Goal: Information Seeking & Learning: Learn about a topic

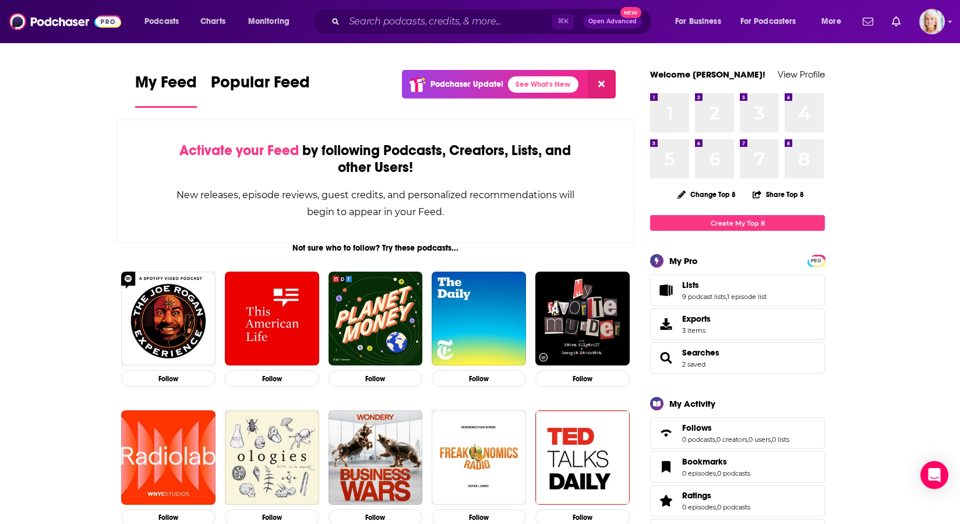
click at [690, 289] on span "Lists" at bounding box center [690, 285] width 17 height 10
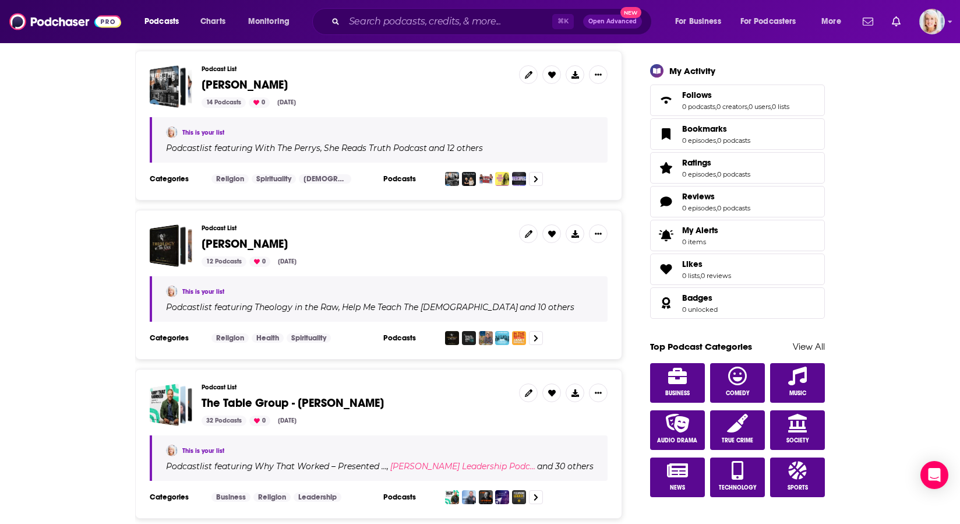
scroll to position [453, 0]
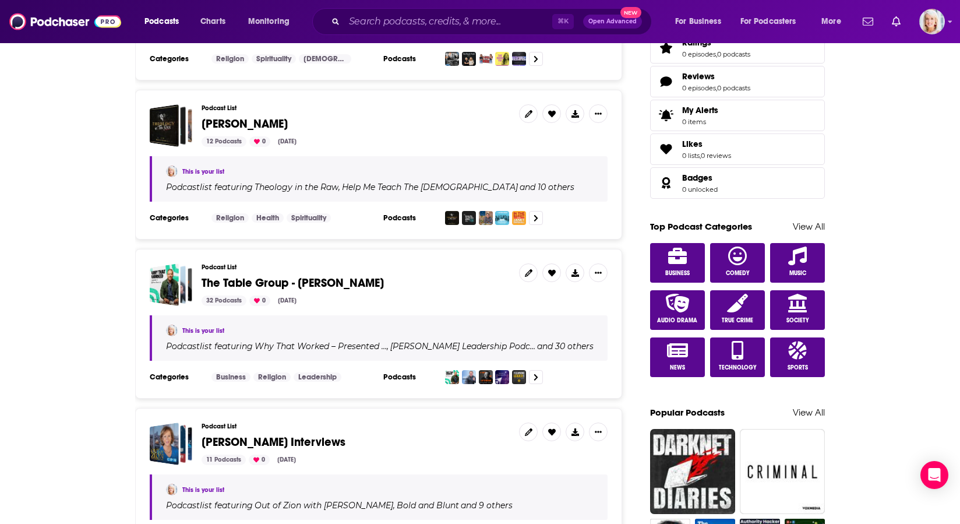
click at [270, 278] on span "The Table Group - [PERSON_NAME]" at bounding box center [293, 282] width 182 height 15
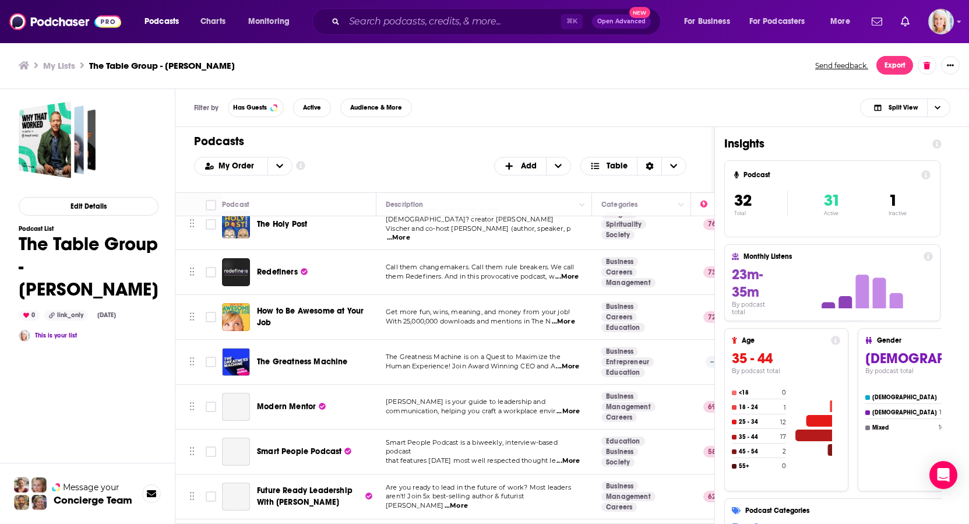
scroll to position [568, 0]
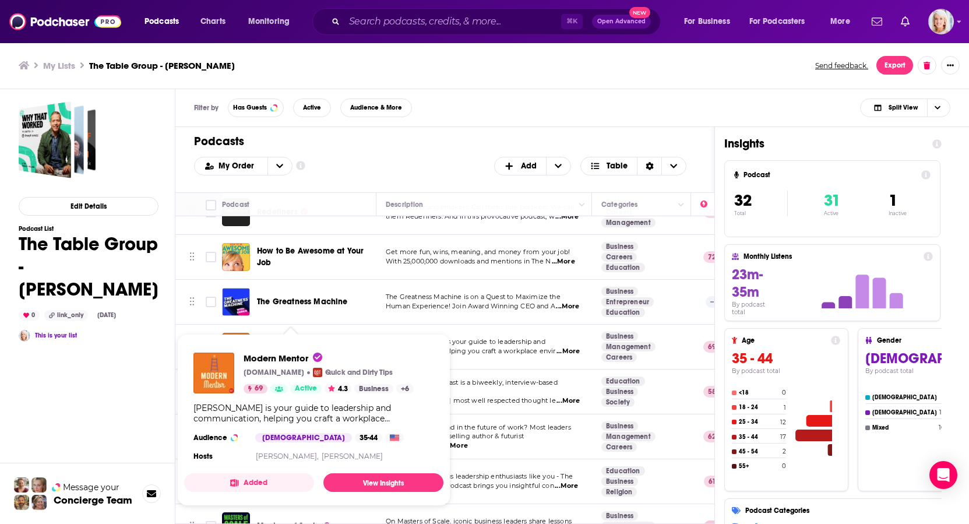
click at [359, 137] on h1 "Podcasts" at bounding box center [440, 141] width 492 height 15
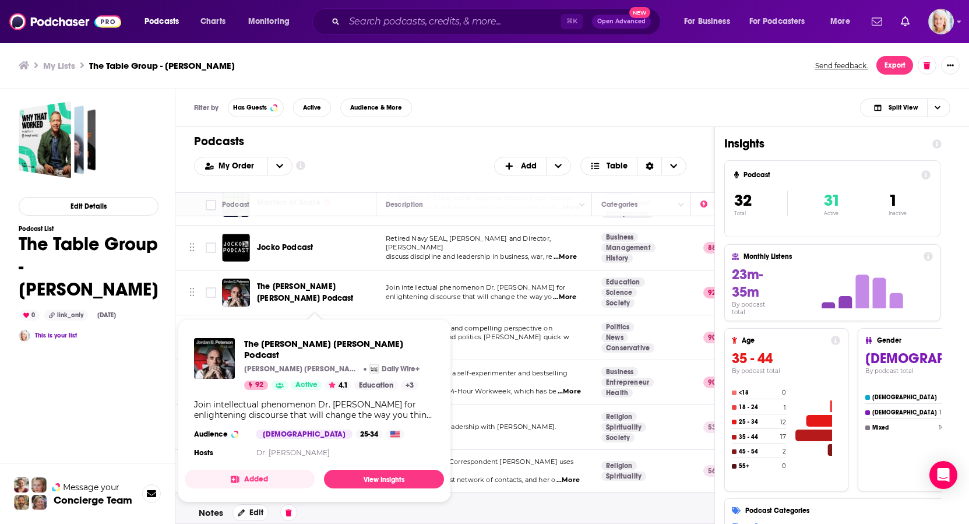
scroll to position [907, 0]
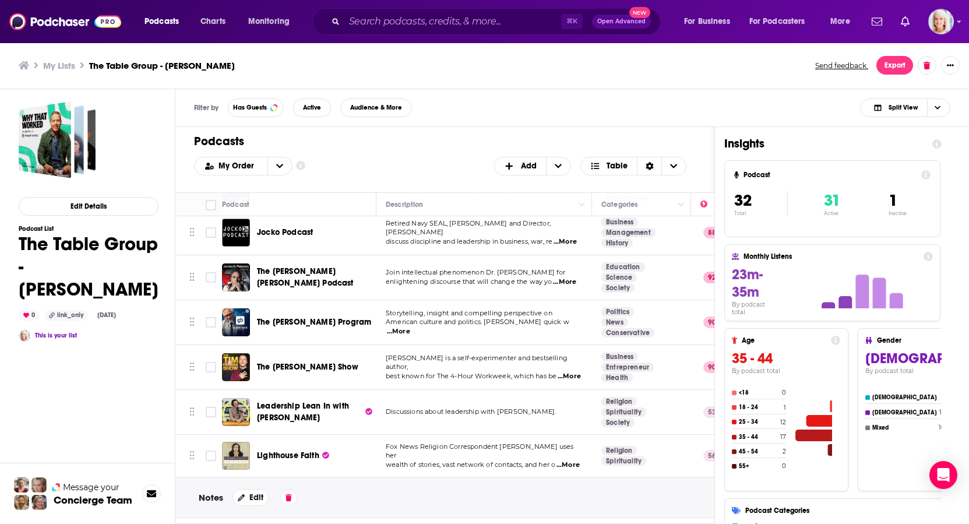
click at [362, 146] on h1 "Podcasts" at bounding box center [440, 141] width 492 height 15
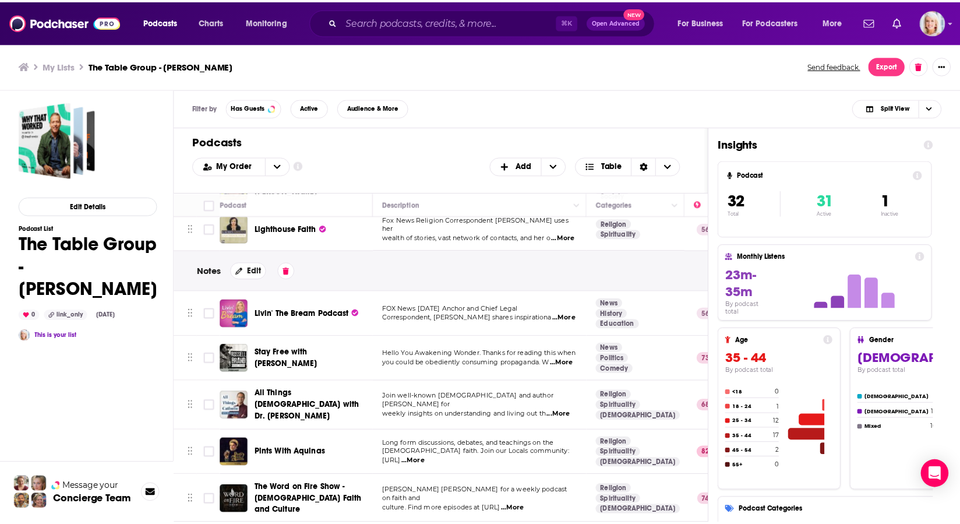
scroll to position [1091, 0]
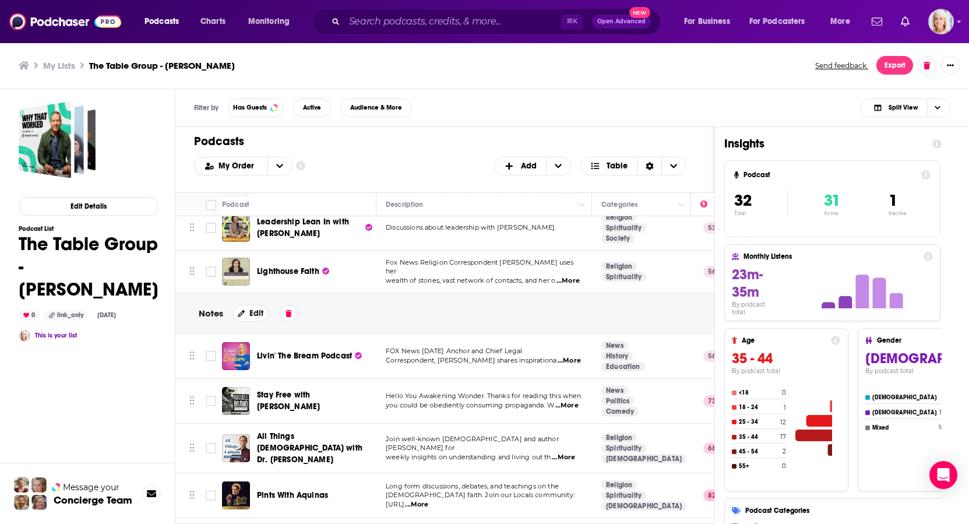
click at [359, 266] on div "Lighthouse Faith" at bounding box center [317, 271] width 121 height 28
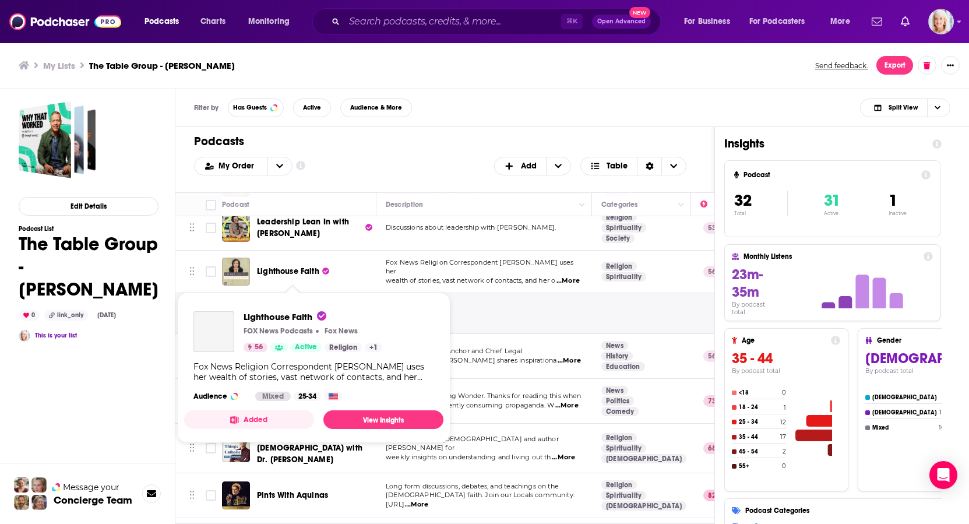
click at [271, 272] on span "Lighthouse Faith" at bounding box center [288, 271] width 62 height 10
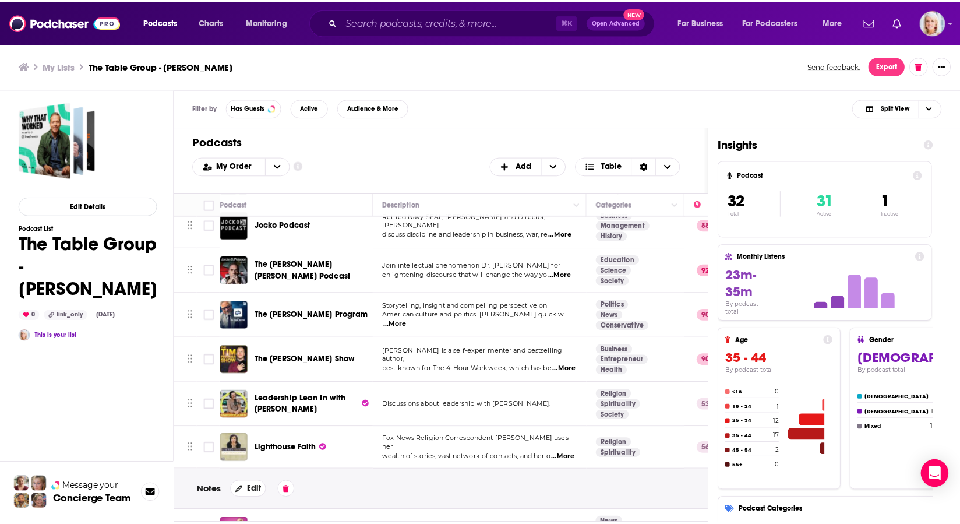
scroll to position [1182, 0]
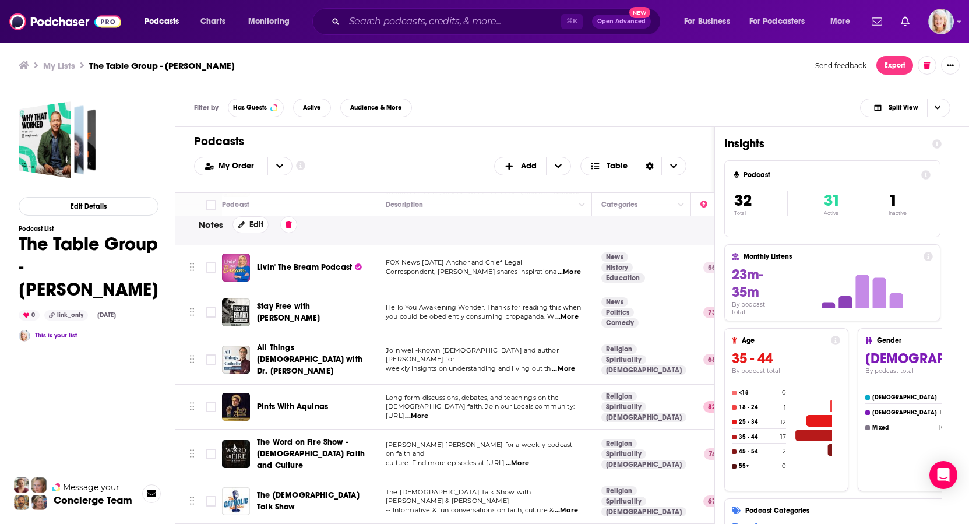
click at [20, 66] on icon at bounding box center [24, 65] width 10 height 9
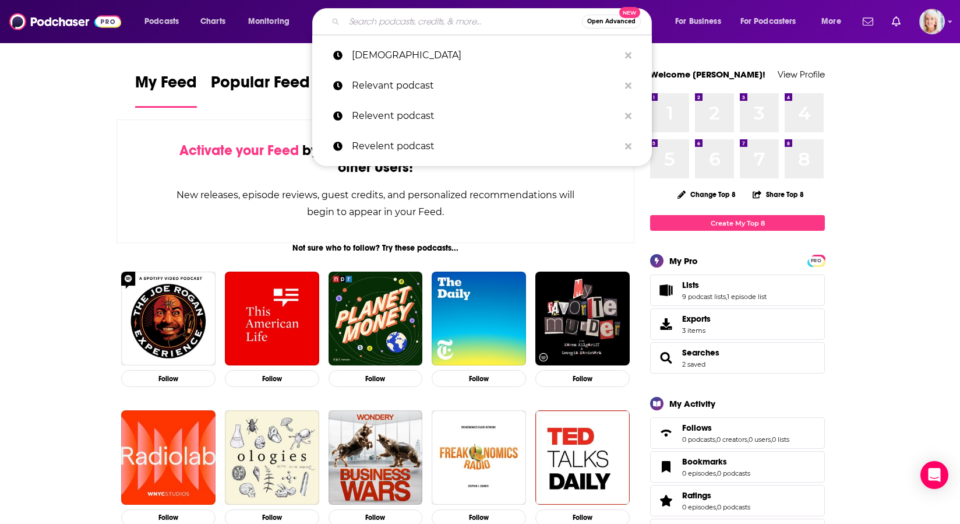
click at [431, 23] on input "Search podcasts, credits, & more..." at bounding box center [463, 21] width 238 height 19
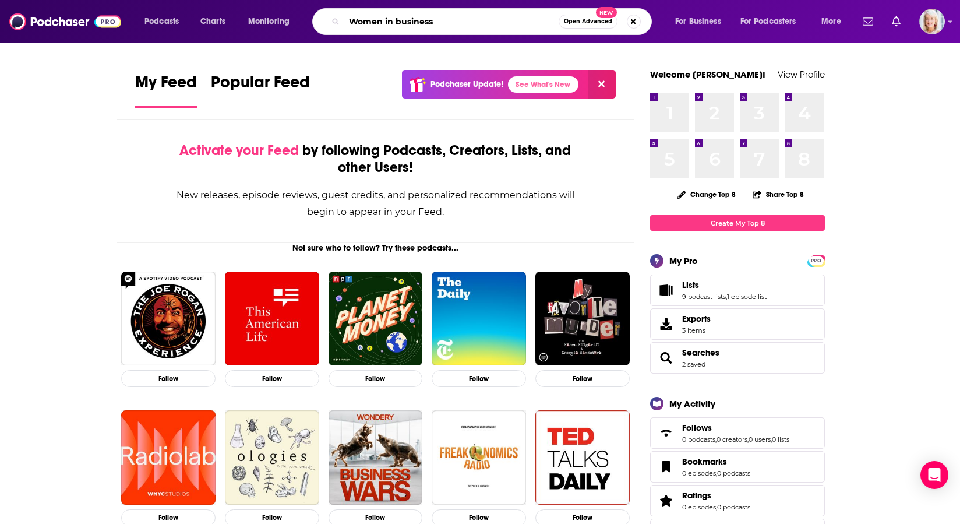
type input "Women in business"
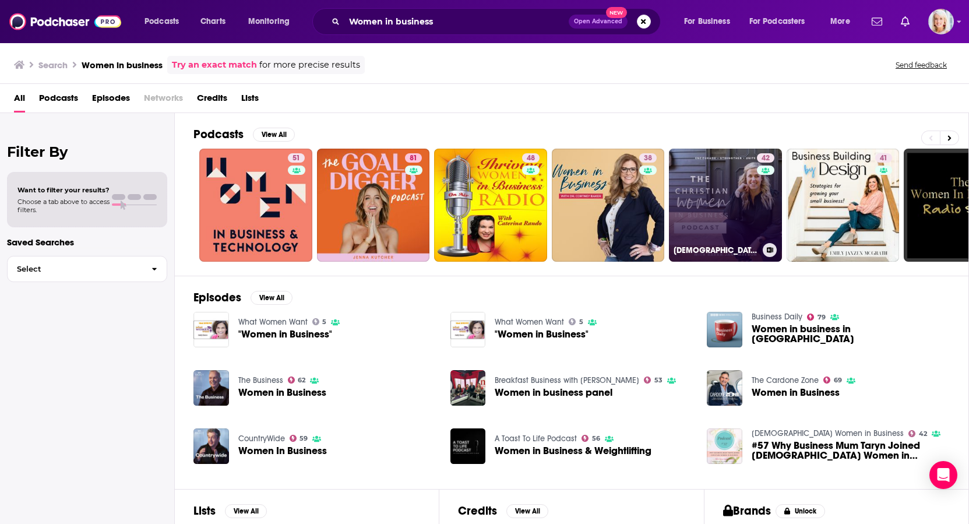
click at [753, 204] on link "42 Christian Women in Business" at bounding box center [725, 205] width 113 height 113
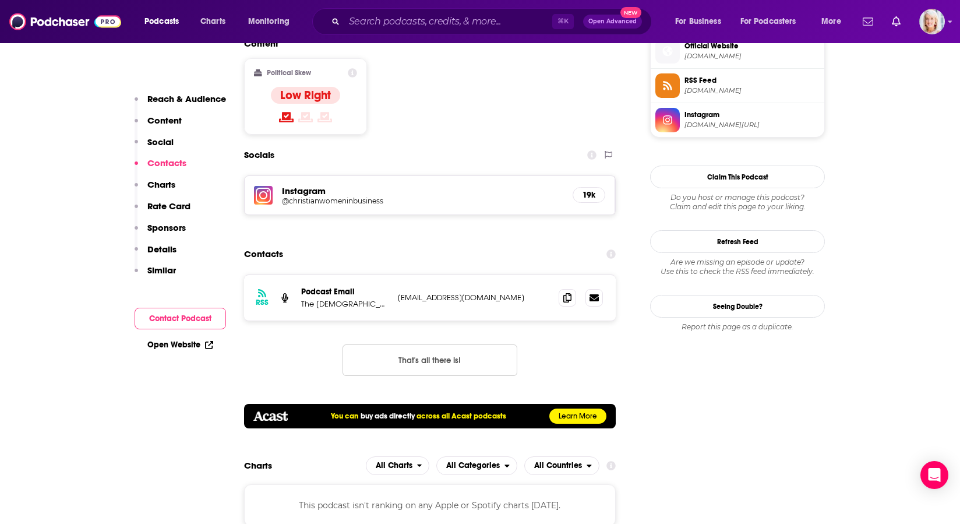
scroll to position [1054, 0]
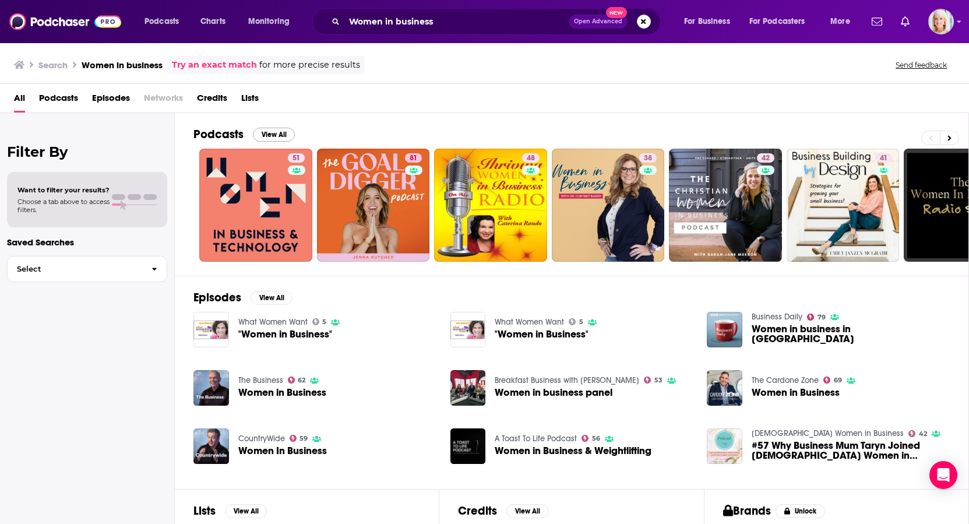
click at [283, 133] on button "View All" at bounding box center [274, 135] width 42 height 14
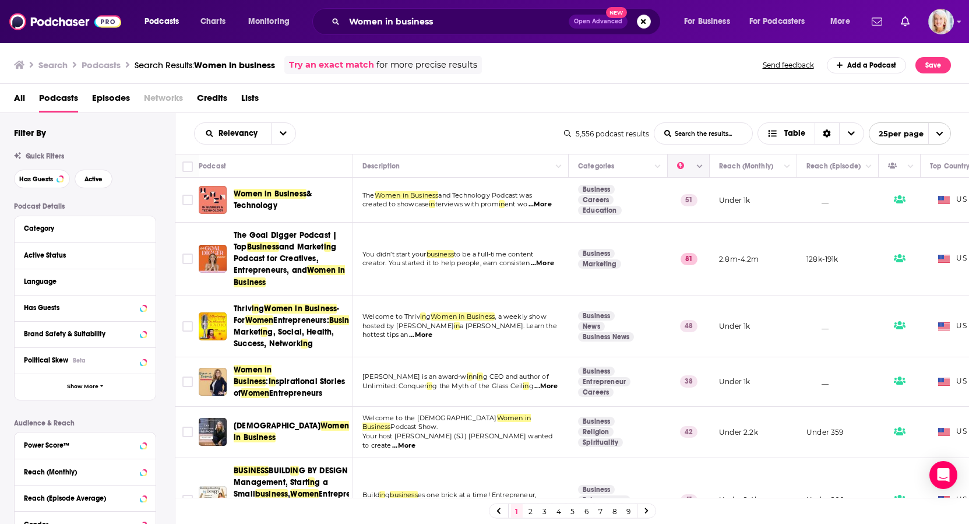
click at [700, 170] on icon "Column Actions" at bounding box center [700, 166] width 6 height 7
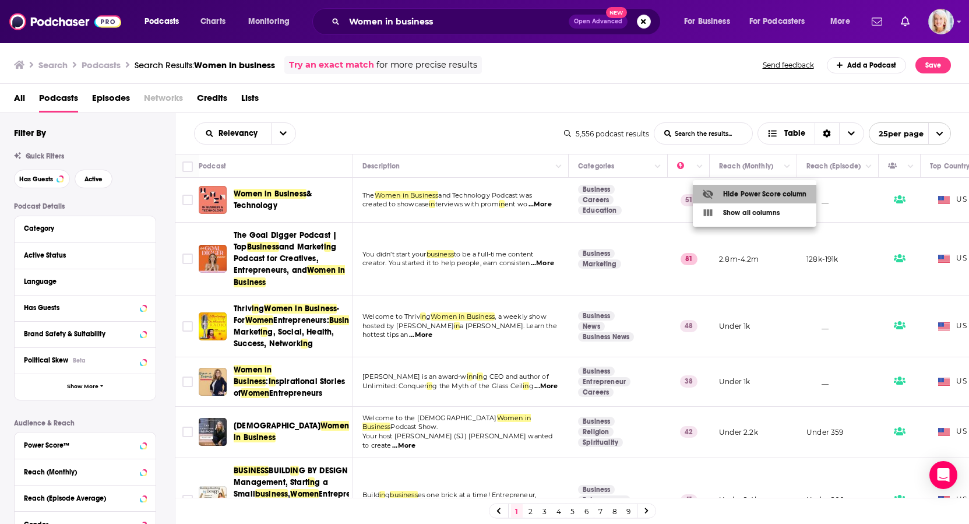
click at [764, 197] on div "Hide Power Score column" at bounding box center [754, 194] width 105 height 12
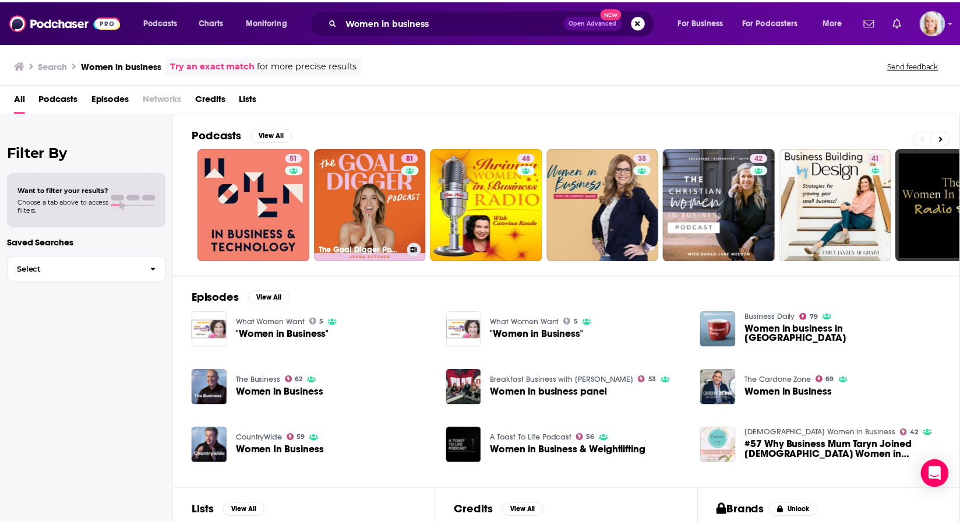
scroll to position [7, 0]
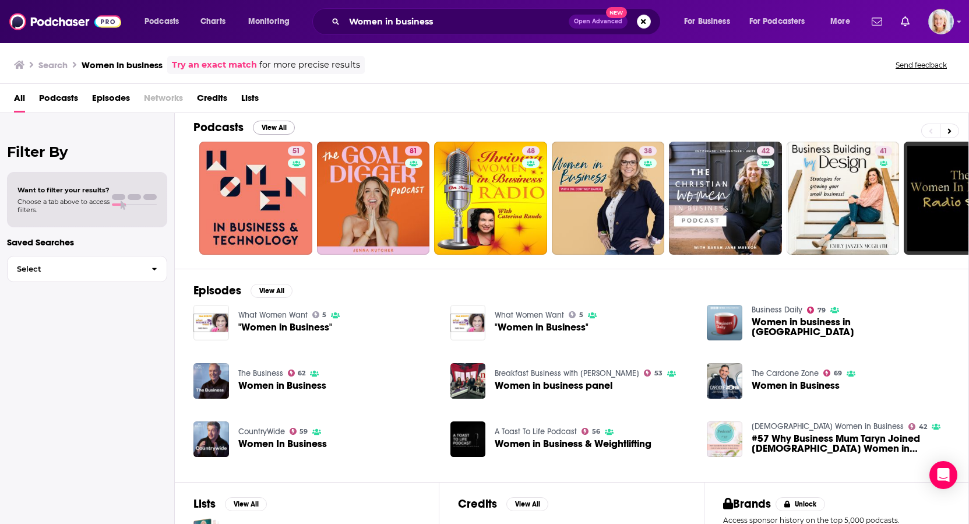
click at [277, 126] on button "View All" at bounding box center [274, 128] width 42 height 14
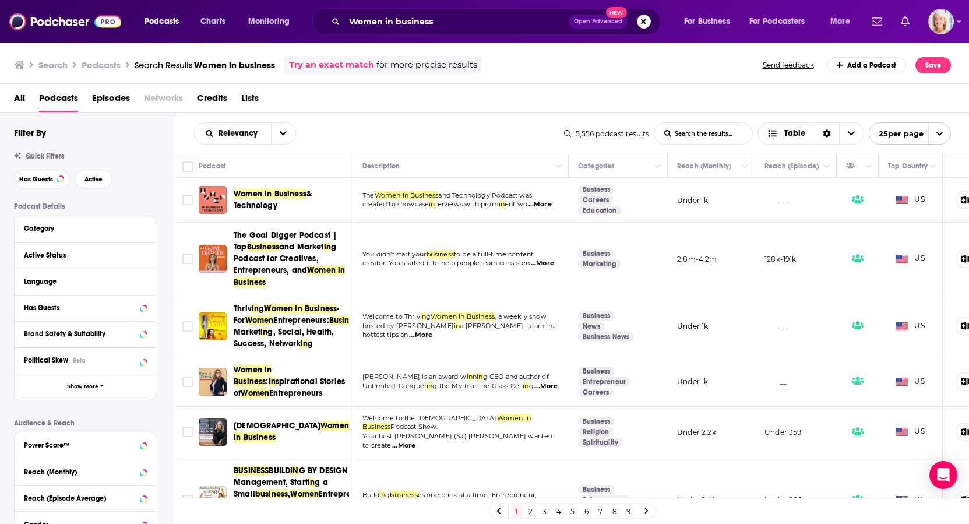
drag, startPoint x: 653, startPoint y: 498, endPoint x: 786, endPoint y: 478, distance: 134.3
click at [768, 505] on div "1 2 3 4 5 6 7 8 9" at bounding box center [572, 510] width 794 height 26
click at [830, 135] on div "Sort Direction" at bounding box center [826, 133] width 24 height 21
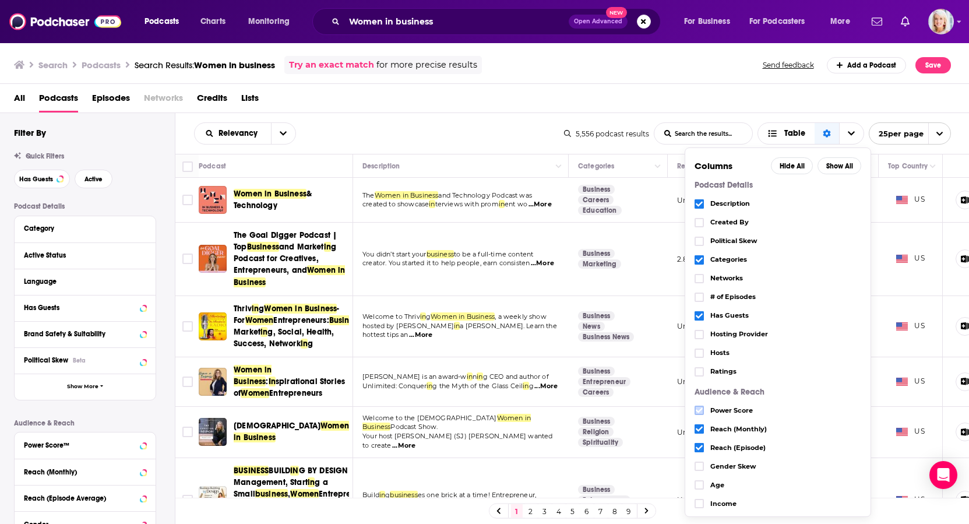
click at [697, 412] on icon "Choose View" at bounding box center [698, 410] width 7 height 7
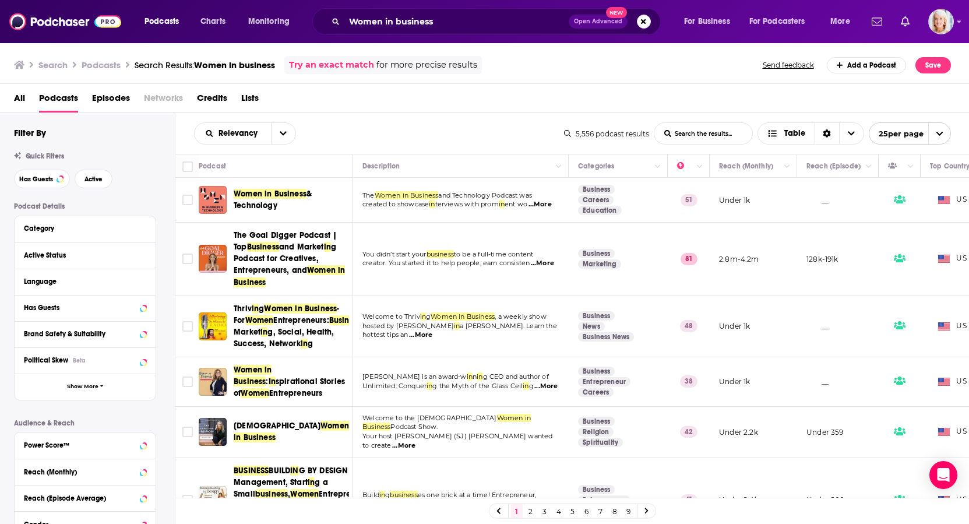
click at [638, 91] on div "All Podcasts Episodes Networks Credits Lists" at bounding box center [487, 101] width 946 height 24
click at [681, 171] on icon "Move" at bounding box center [687, 166] width 14 height 14
click at [700, 168] on icon "Column Actions" at bounding box center [700, 166] width 6 height 3
click at [677, 227] on div at bounding box center [484, 262] width 969 height 524
click at [677, 173] on button "Move" at bounding box center [687, 166] width 23 height 14
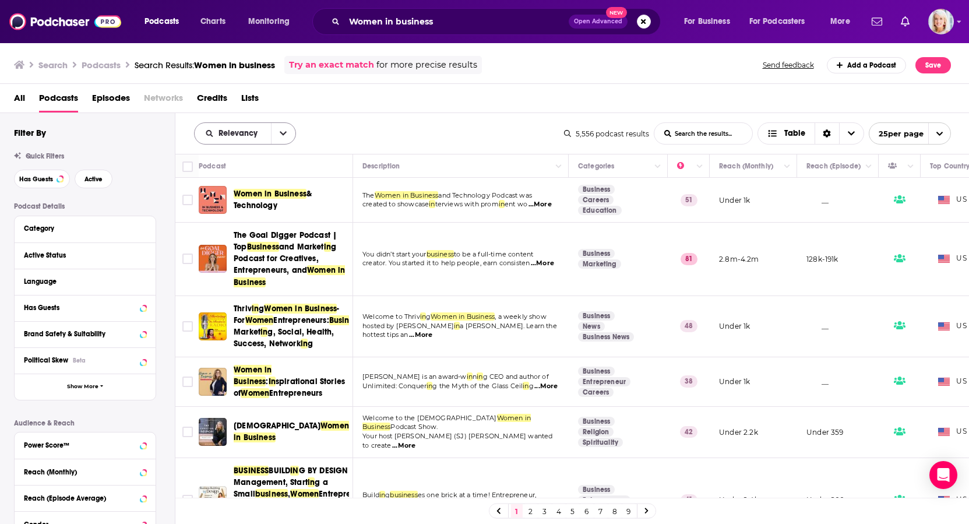
click at [244, 133] on div "Relevancy" at bounding box center [245, 133] width 102 height 22
click at [285, 135] on button "open menu" at bounding box center [283, 133] width 24 height 21
click at [236, 236] on span "Power Score" at bounding box center [252, 232] width 69 height 6
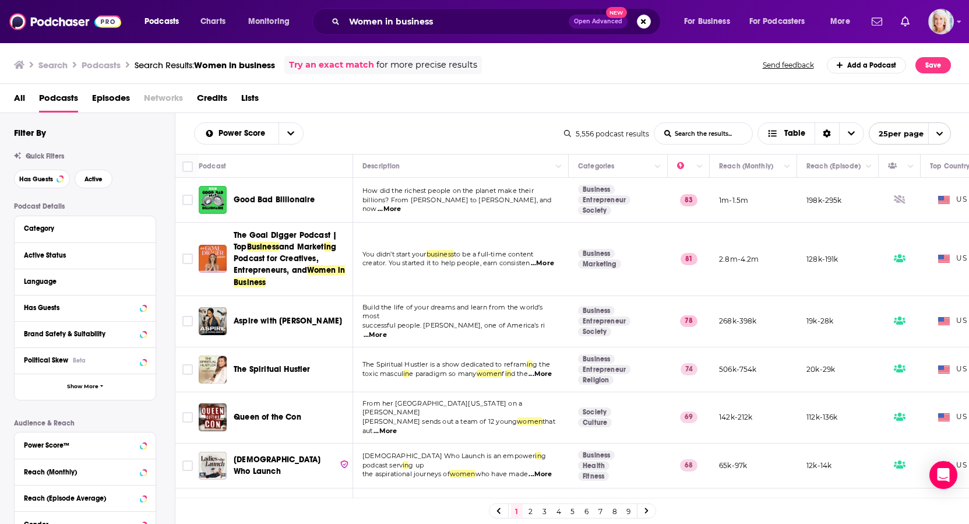
click at [401, 211] on span "...More" at bounding box center [388, 208] width 23 height 9
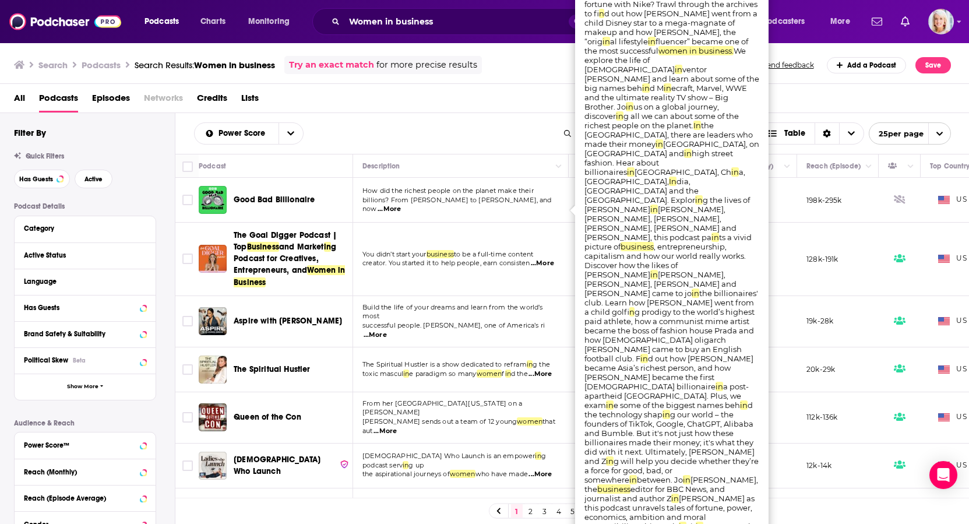
click at [506, 213] on span "billions? From Selena Gomez to Jeff Bezos, and now" at bounding box center [456, 204] width 189 height 17
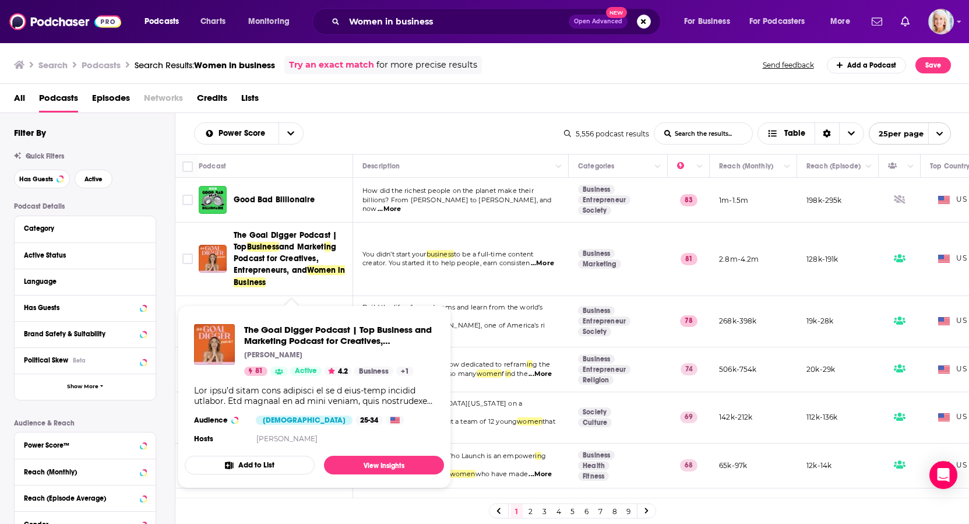
click at [312, 245] on span "The Goal Digger Podcast | Top" at bounding box center [285, 241] width 103 height 22
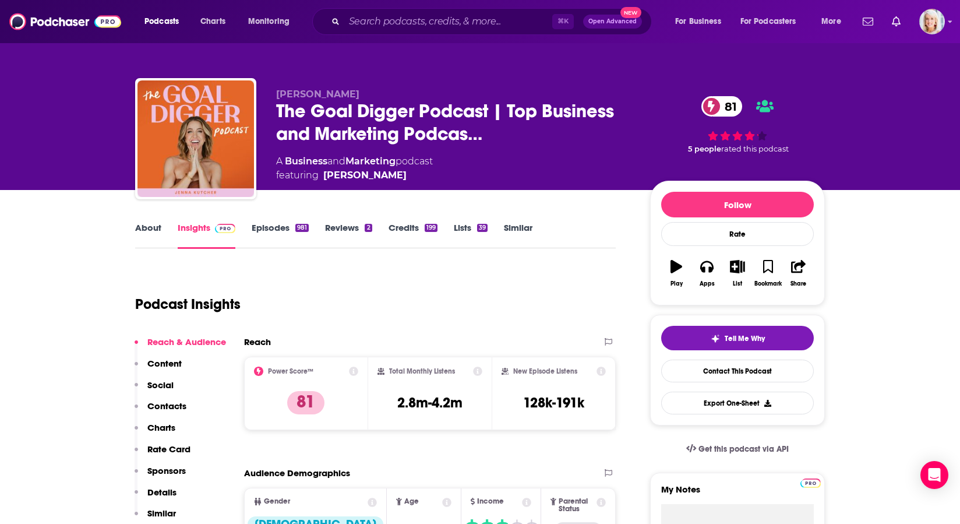
click at [739, 264] on icon "button" at bounding box center [737, 266] width 15 height 13
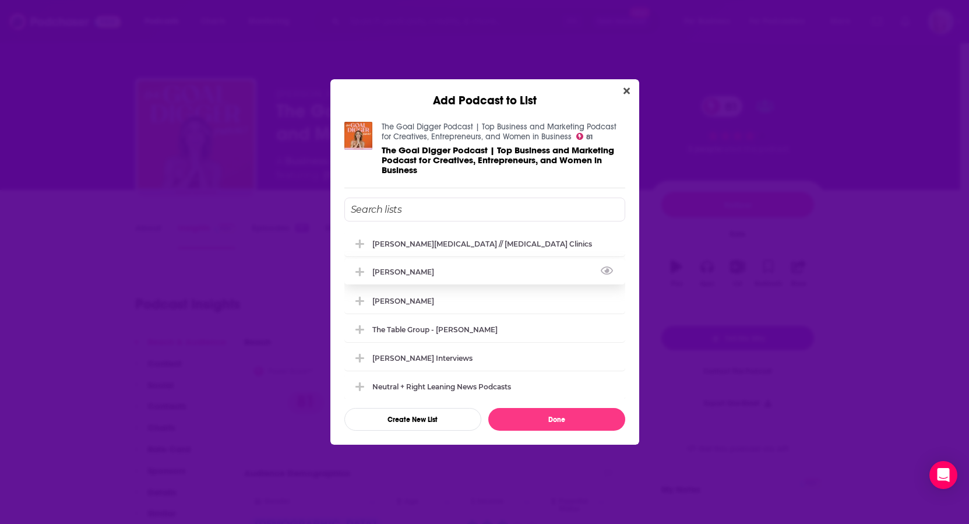
click at [428, 281] on div "Cristina Baker" at bounding box center [484, 272] width 281 height 26
click at [363, 275] on icon "Add Podcast To List" at bounding box center [359, 272] width 9 height 10
click at [361, 333] on icon "Add Podcast To List" at bounding box center [359, 328] width 9 height 9
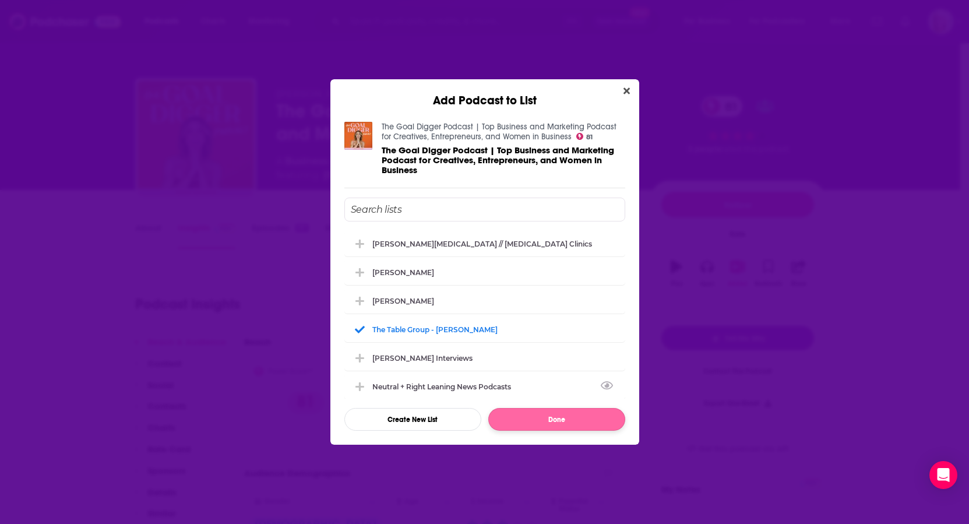
click at [538, 415] on button "Done" at bounding box center [556, 419] width 137 height 23
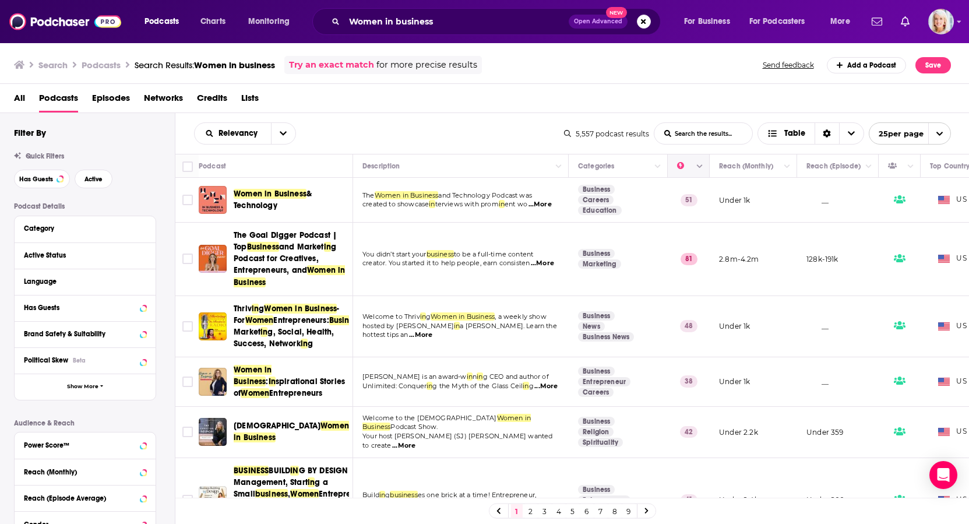
click at [701, 170] on icon "Column Actions" at bounding box center [700, 166] width 6 height 7
click at [249, 138] on div at bounding box center [484, 262] width 969 height 524
click at [282, 137] on icon "open menu" at bounding box center [283, 133] width 7 height 8
click at [229, 234] on div "Power Score" at bounding box center [245, 233] width 102 height 20
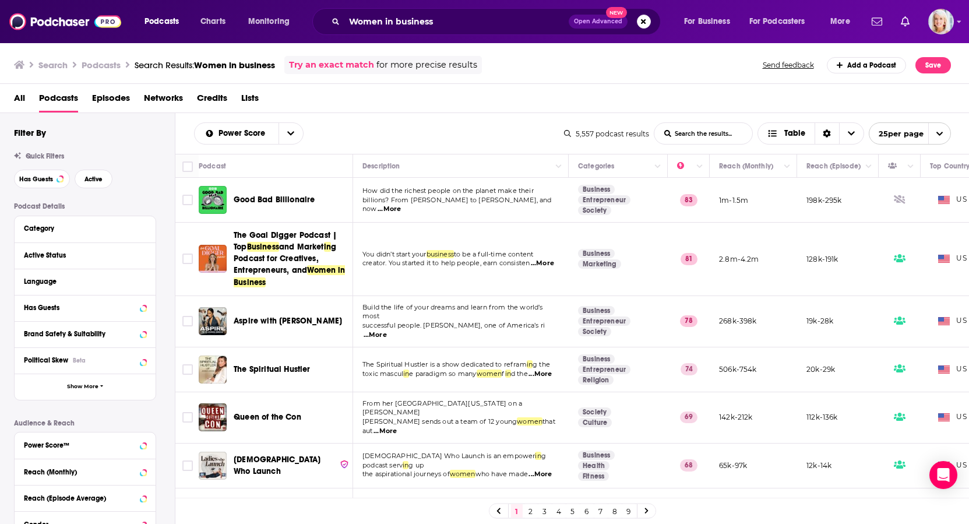
click at [387, 333] on span "...More" at bounding box center [374, 334] width 23 height 9
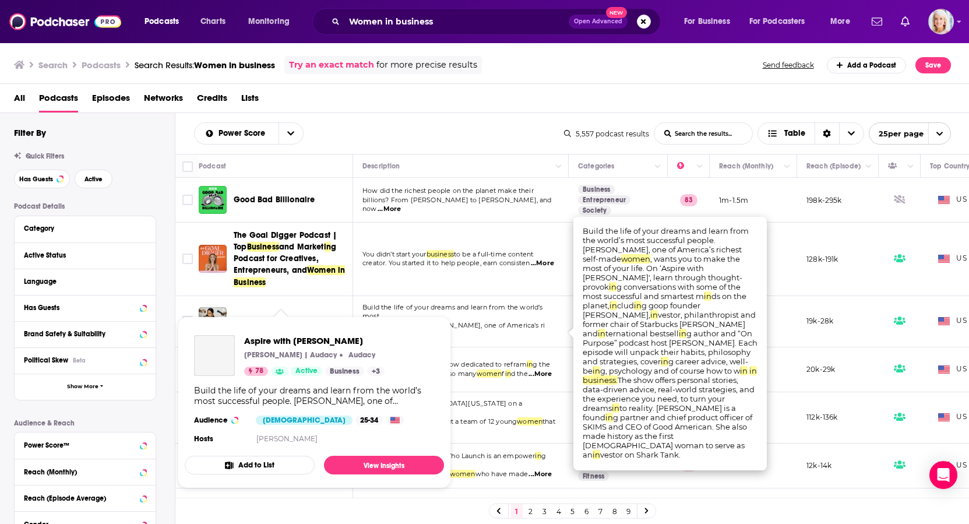
click at [262, 324] on span "Aspire with Emma Grede Emma Grede | Audacy Audacy 78 Active Business + 3 Audien…" at bounding box center [314, 402] width 259 height 172
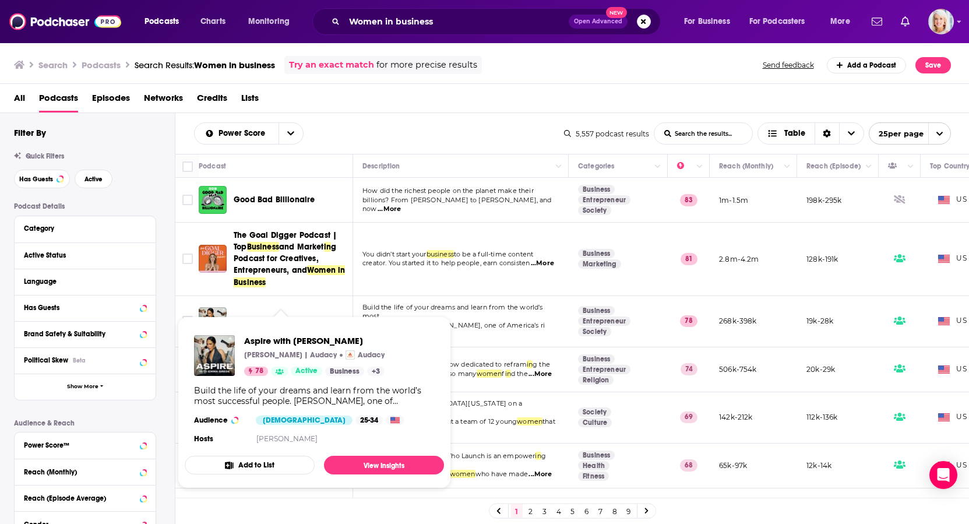
click at [267, 340] on span "Aspire with Emma Grede" at bounding box center [314, 340] width 140 height 11
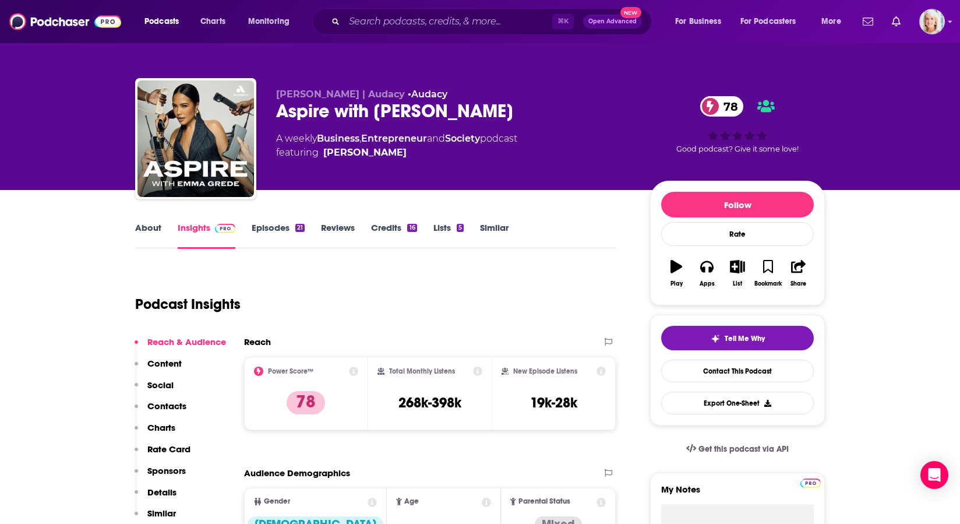
click at [736, 265] on icon "button" at bounding box center [737, 266] width 15 height 13
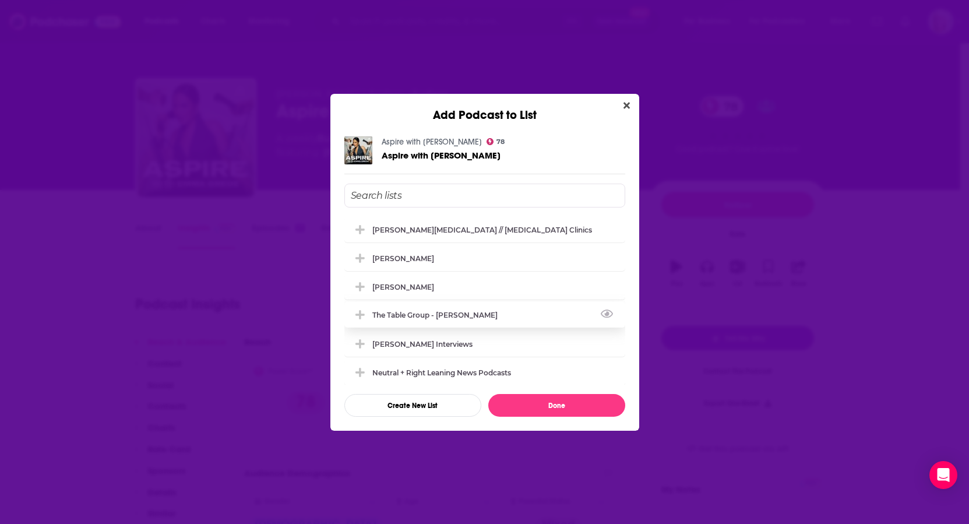
click at [355, 319] on icon "Add Podcast To List" at bounding box center [359, 314] width 9 height 10
click at [540, 399] on button "Done" at bounding box center [556, 405] width 137 height 23
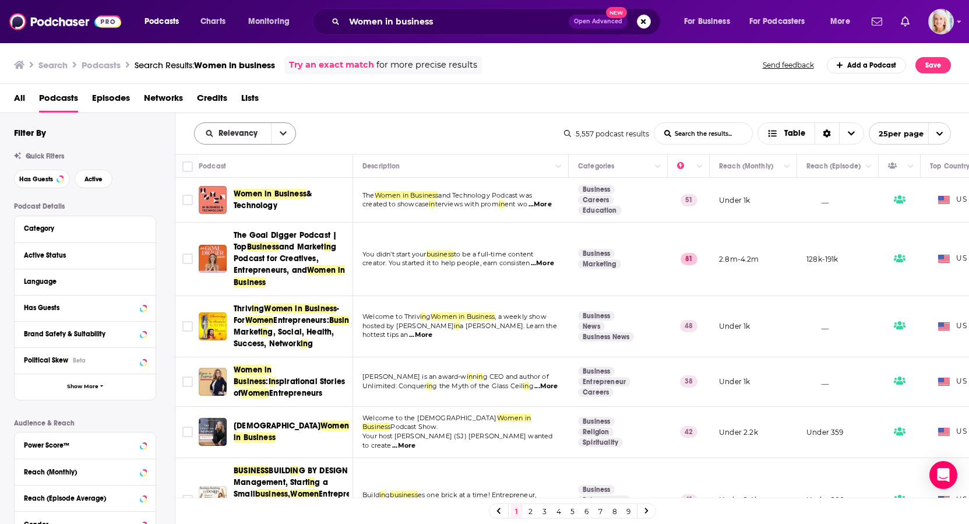
click at [282, 136] on icon "open menu" at bounding box center [283, 134] width 7 height 4
click at [228, 236] on span "Power Score" at bounding box center [252, 232] width 69 height 6
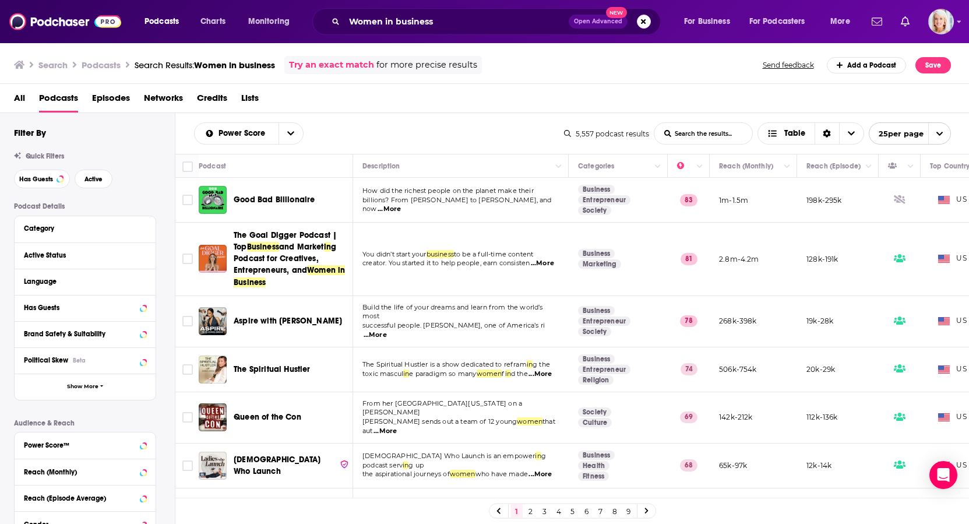
click at [549, 376] on span "...More" at bounding box center [539, 373] width 23 height 9
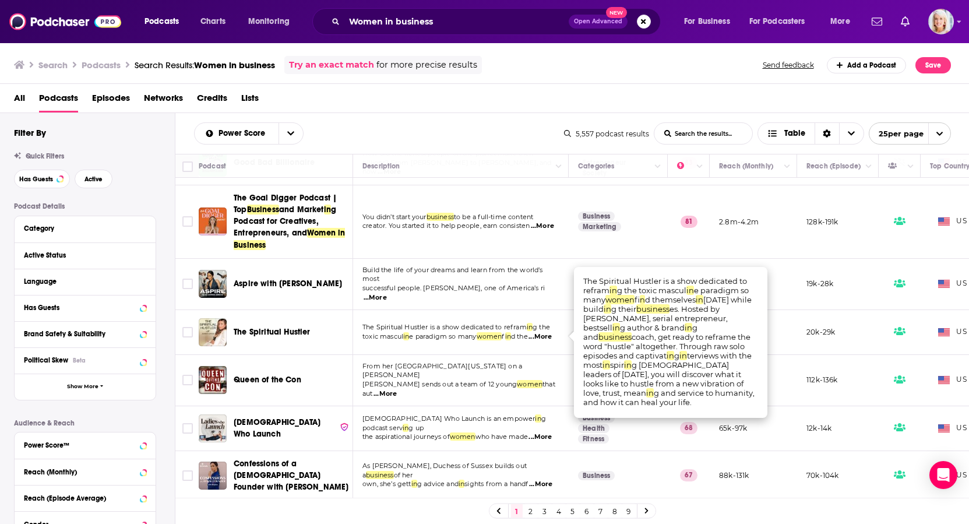
scroll to position [59, 0]
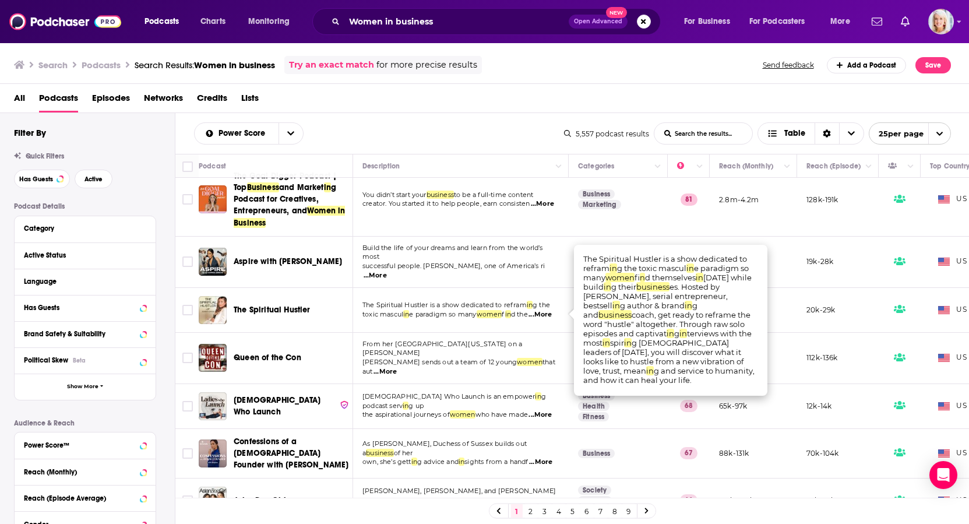
click at [364, 407] on td "Ladies Who Launch is an empower in g podcast serv in g up the aspirational jour…" at bounding box center [461, 406] width 216 height 45
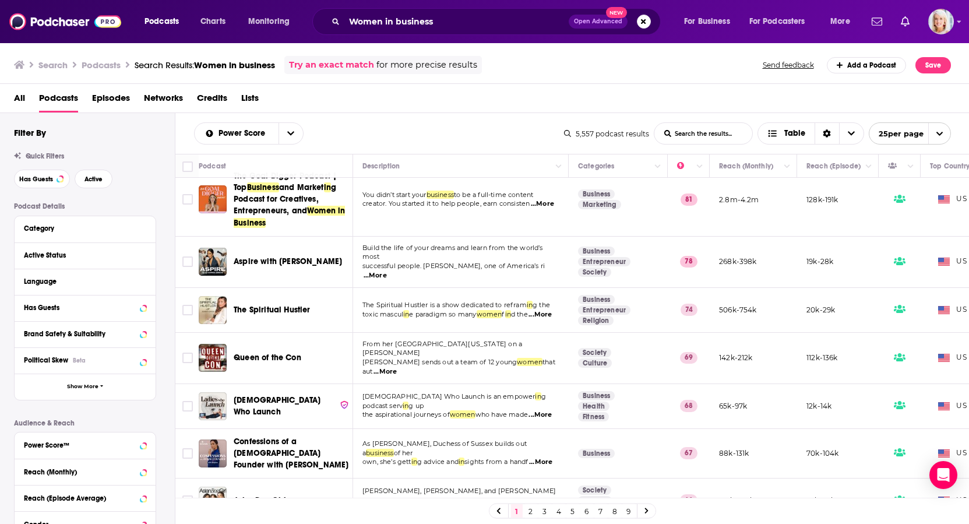
click at [545, 457] on span "...More" at bounding box center [540, 461] width 23 height 9
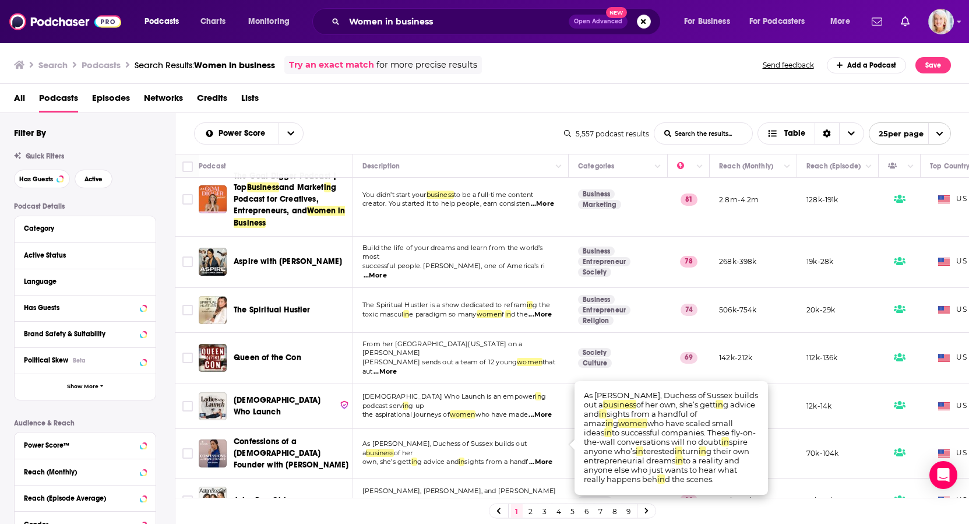
click at [550, 410] on span "...More" at bounding box center [539, 414] width 23 height 9
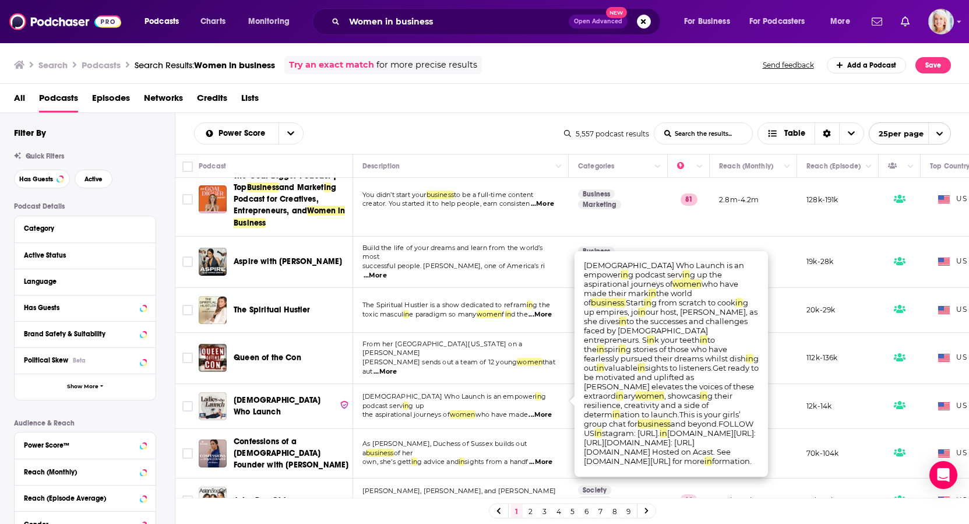
click at [440, 410] on span "the aspirational journeys of" at bounding box center [405, 414] width 87 height 8
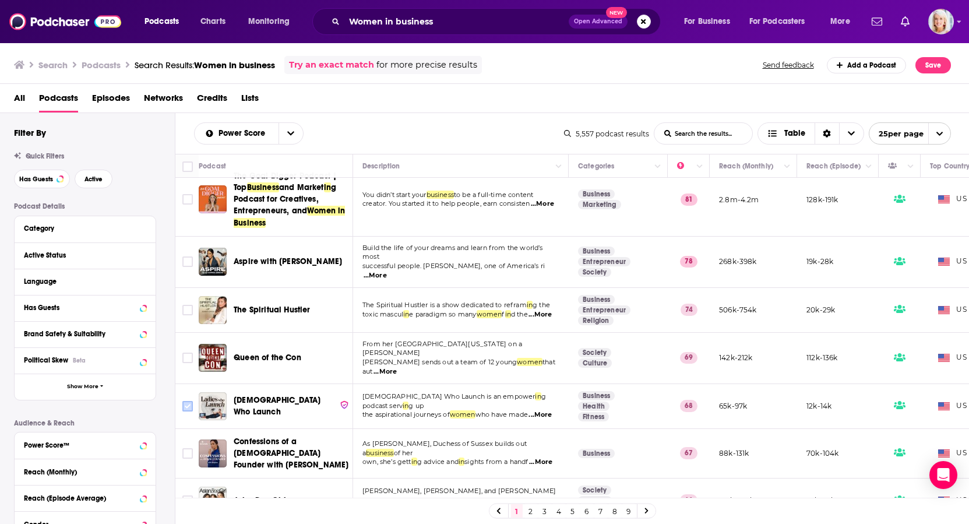
click at [189, 401] on input "Toggle select row" at bounding box center [187, 406] width 10 height 10
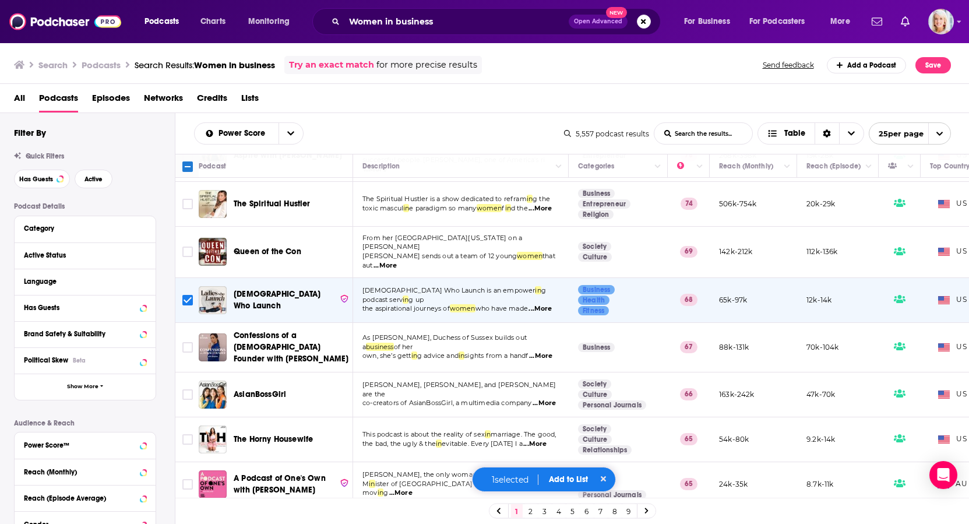
scroll to position [188, 0]
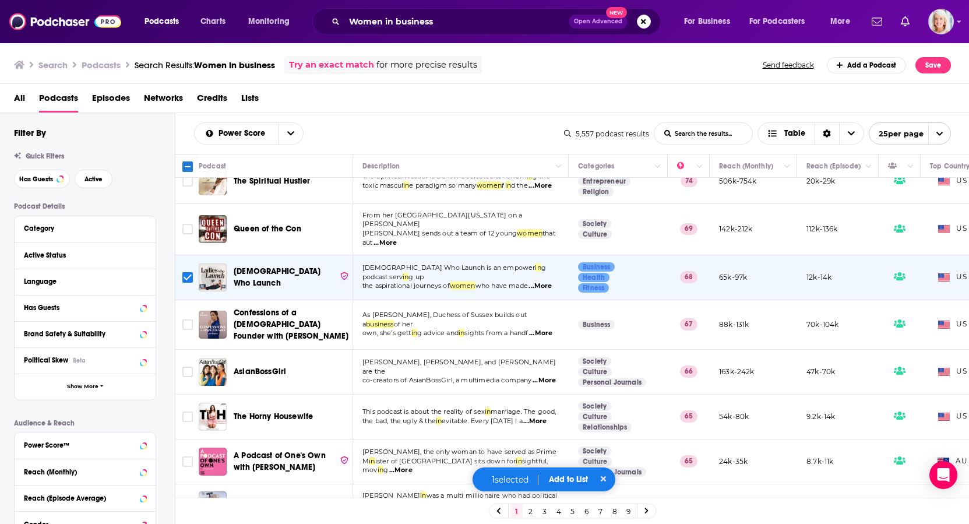
click at [546, 416] on span "...More" at bounding box center [534, 420] width 23 height 9
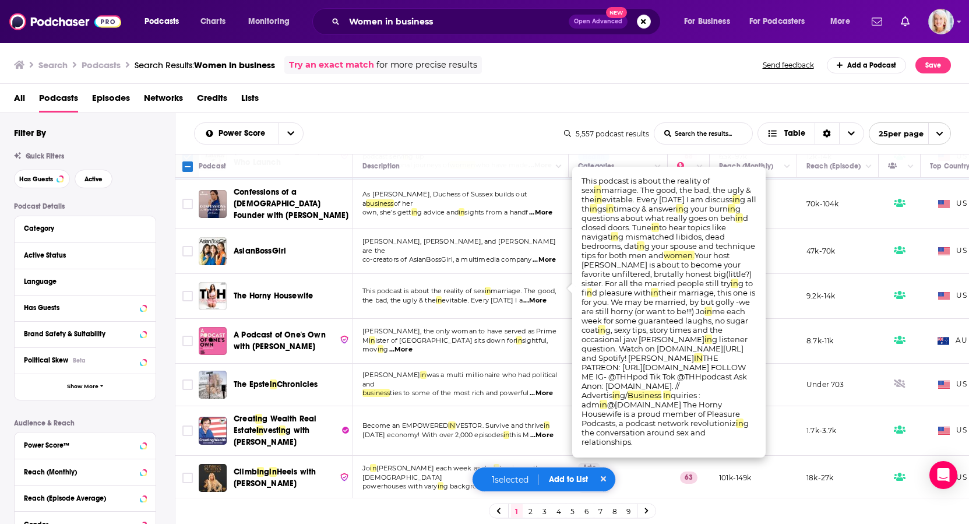
scroll to position [324, 0]
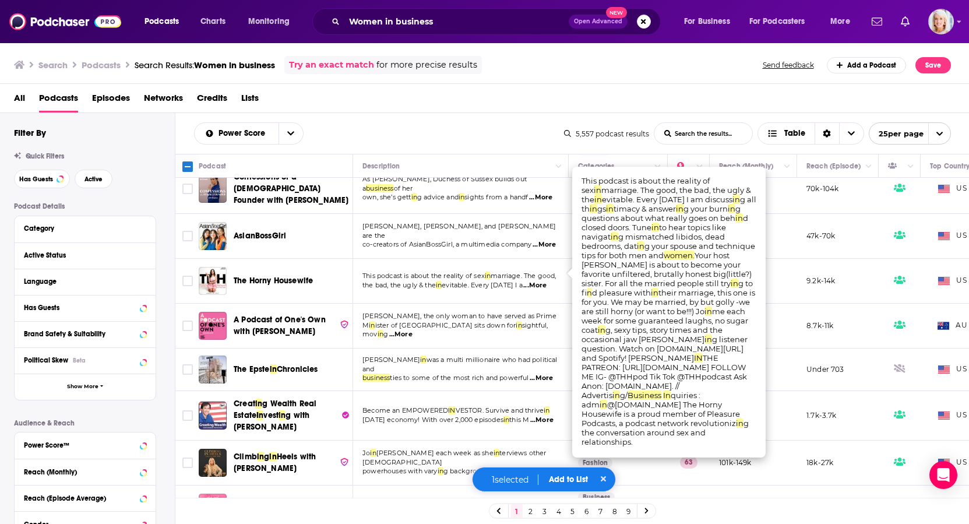
click at [485, 422] on td "Become an EMPOWERED IN VESTOR. Survive and thrive in today's economy! With over…" at bounding box center [461, 416] width 216 height 50
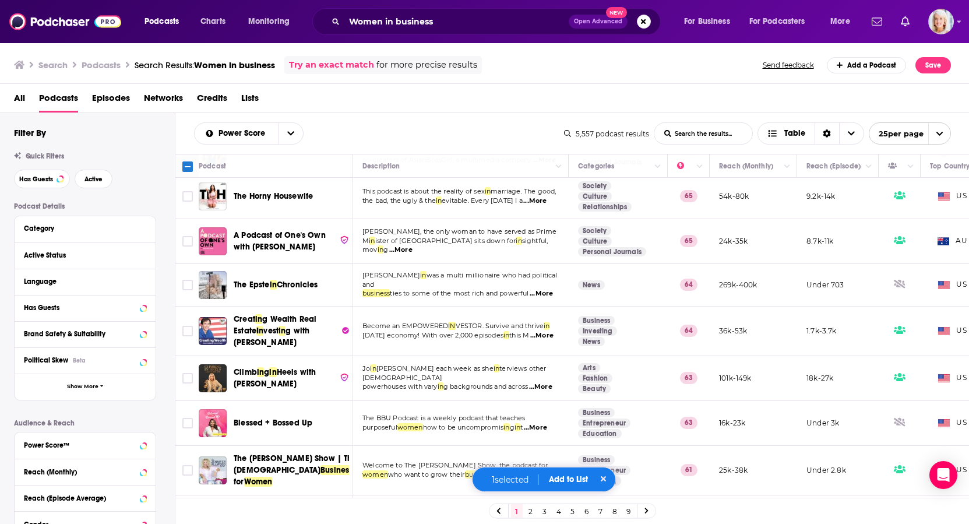
scroll to position [416, 0]
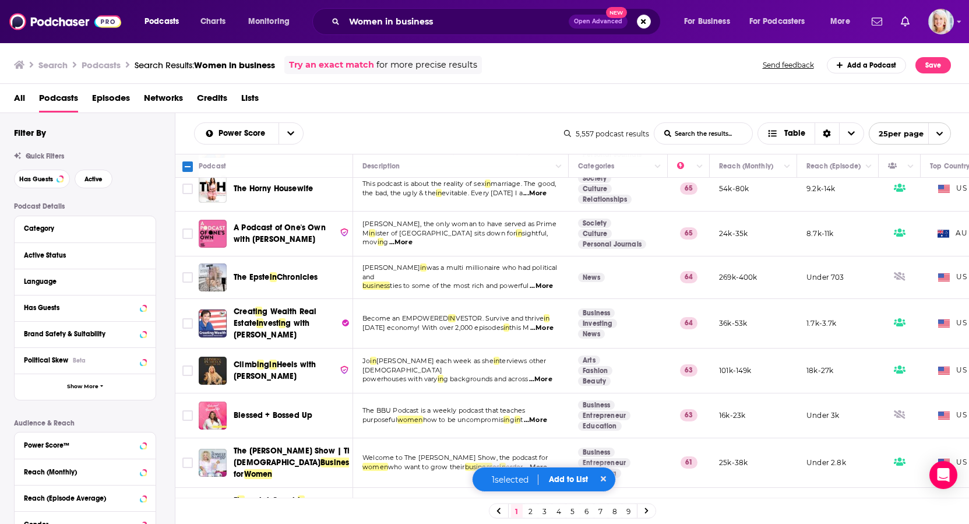
click at [543, 415] on span "...More" at bounding box center [535, 419] width 23 height 9
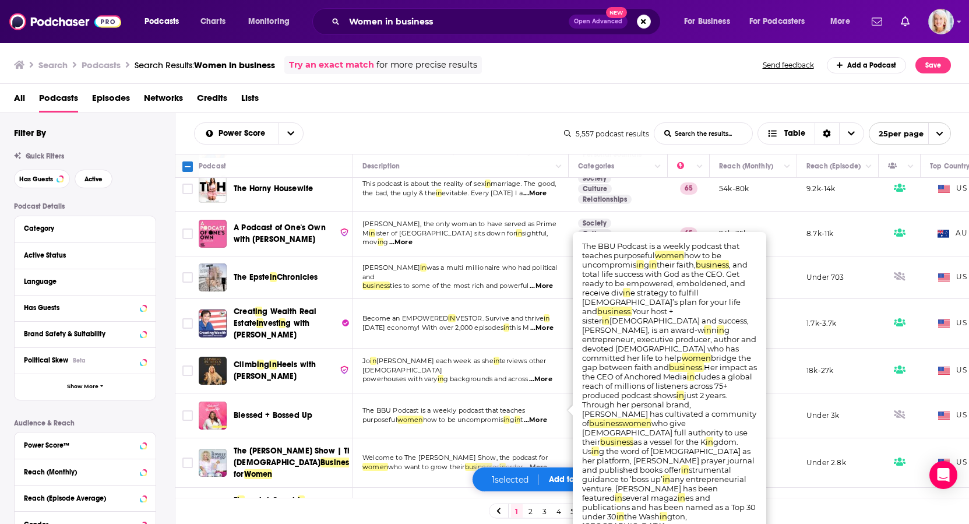
click at [500, 421] on td "The BBU Podcast is a weekly podcast that teaches purposeful women how to be unc…" at bounding box center [461, 415] width 216 height 45
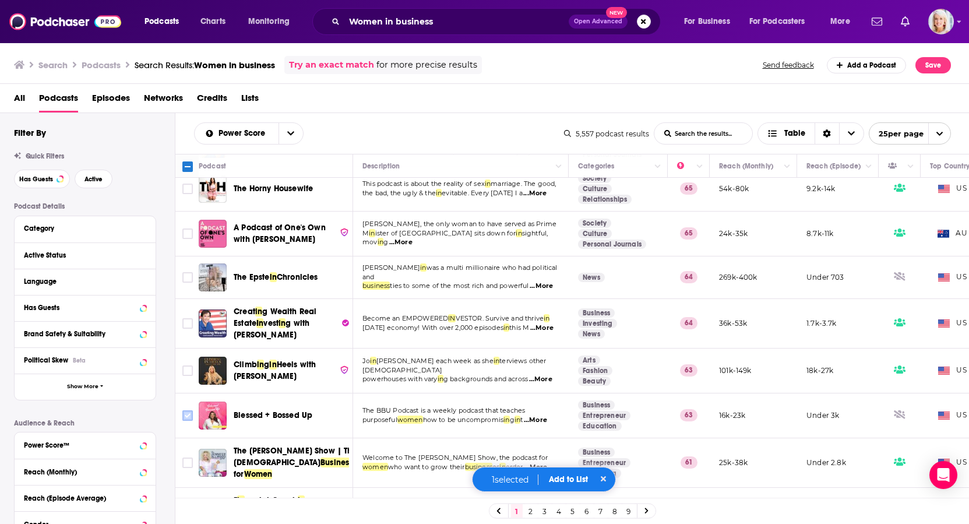
click at [188, 410] on input "Toggle select row" at bounding box center [187, 415] width 10 height 10
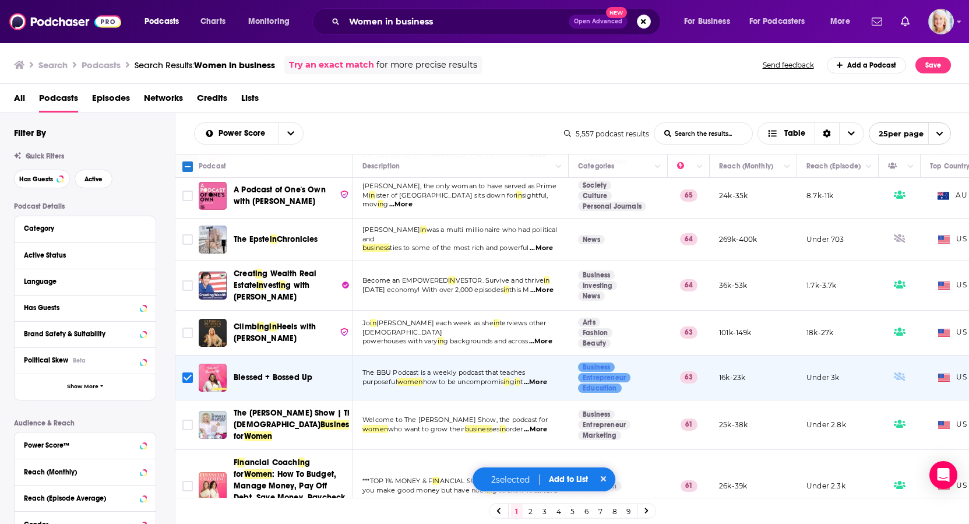
scroll to position [461, 0]
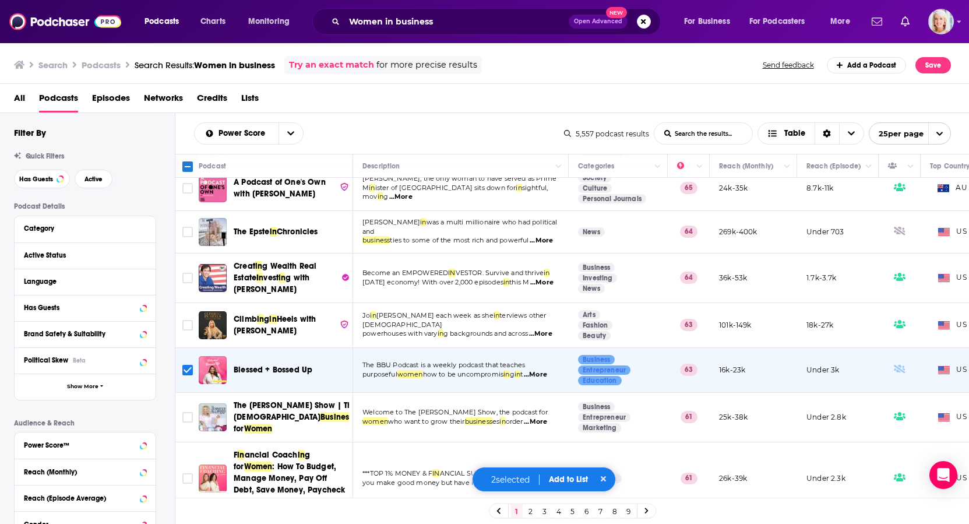
click at [547, 417] on span "...More" at bounding box center [535, 421] width 23 height 9
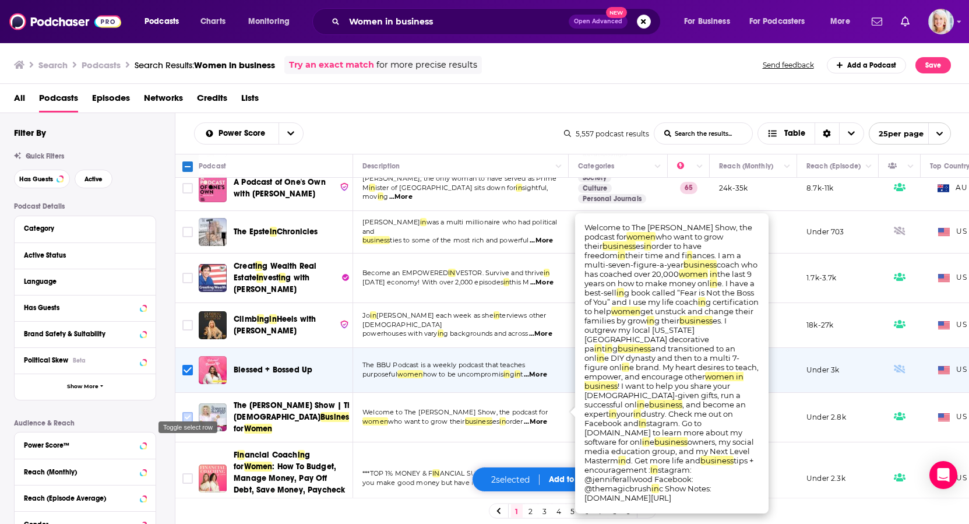
click at [190, 412] on input "Toggle select row" at bounding box center [187, 417] width 10 height 10
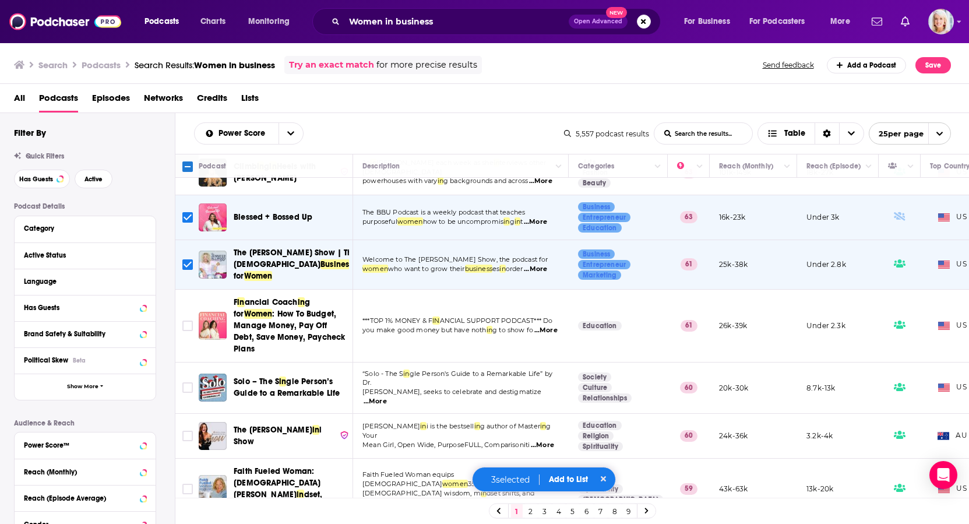
scroll to position [621, 0]
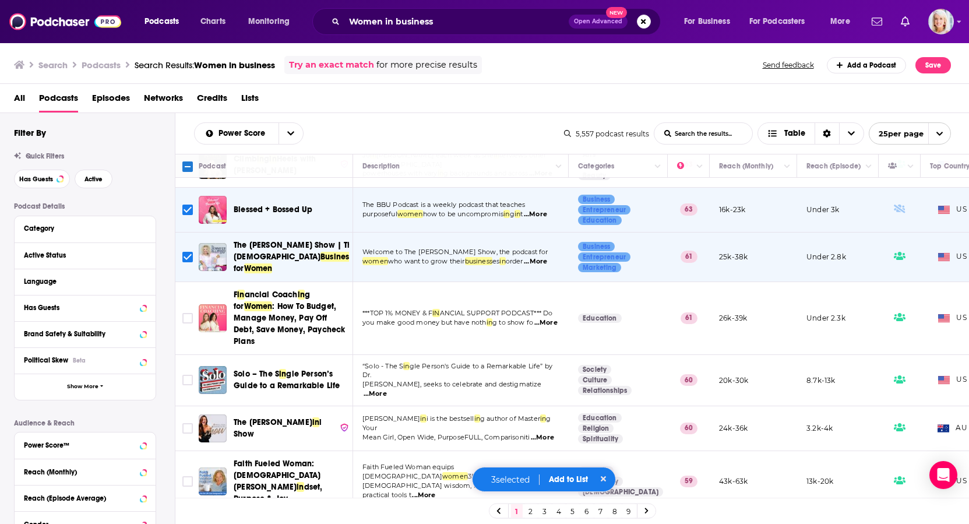
click at [556, 479] on button "Add to List" at bounding box center [568, 479] width 58 height 10
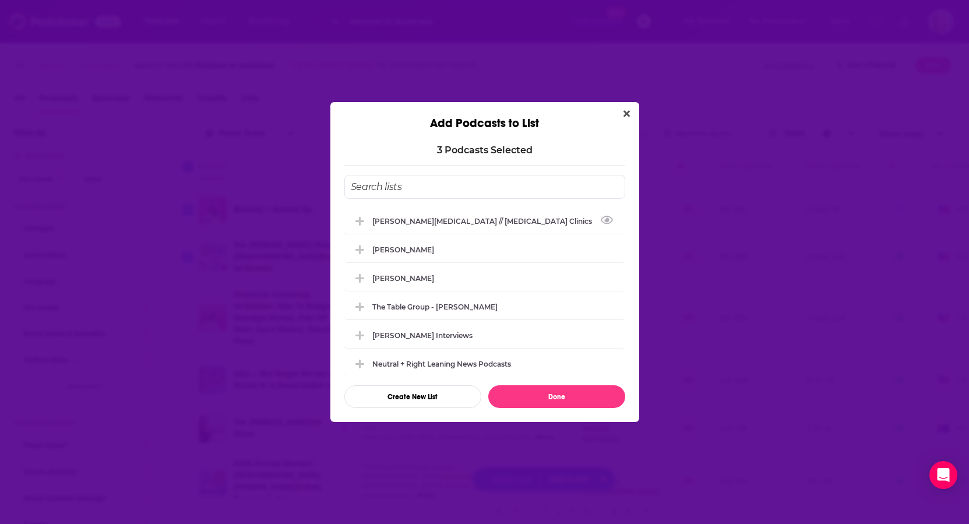
click at [426, 186] on input "Add Podcast To List" at bounding box center [484, 187] width 281 height 24
click at [419, 308] on div "The Table Group - [PERSON_NAME]" at bounding box center [438, 306] width 132 height 9
click at [584, 395] on button "Done" at bounding box center [556, 396] width 137 height 23
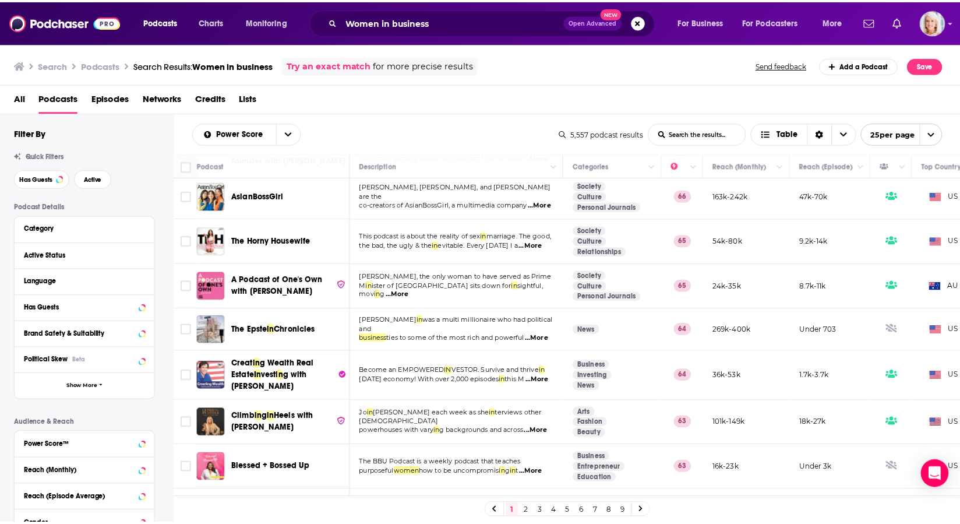
scroll to position [356, 0]
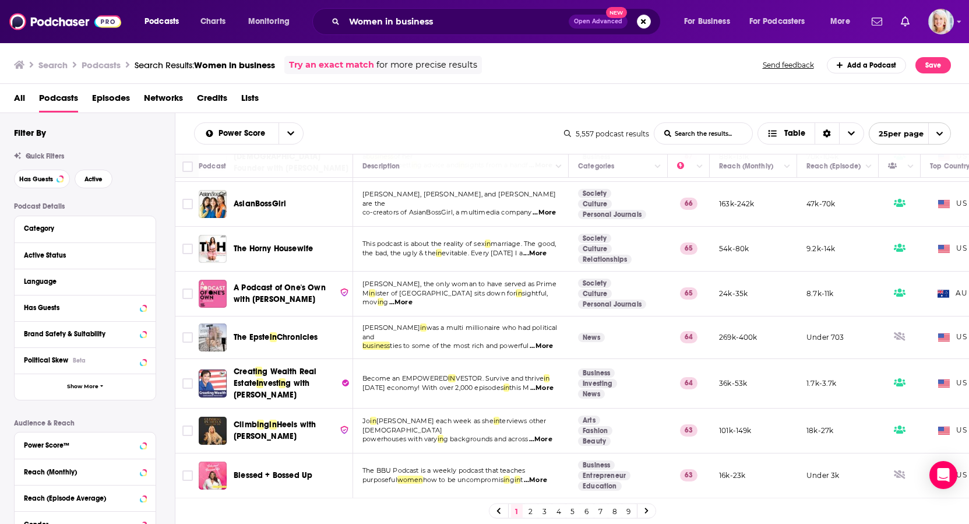
click at [299, 243] on span "The Horny Housewife" at bounding box center [273, 248] width 79 height 10
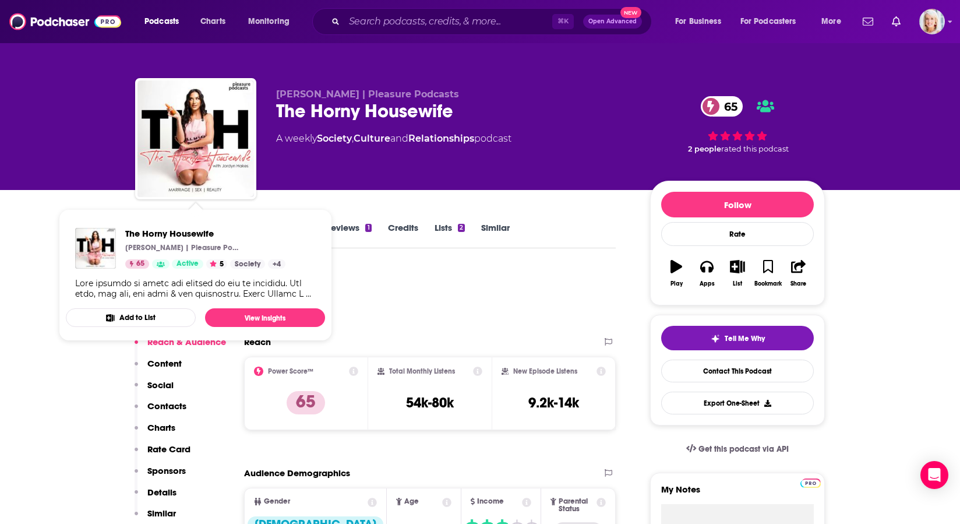
click at [227, 127] on img "The Horny Housewife" at bounding box center [195, 138] width 116 height 116
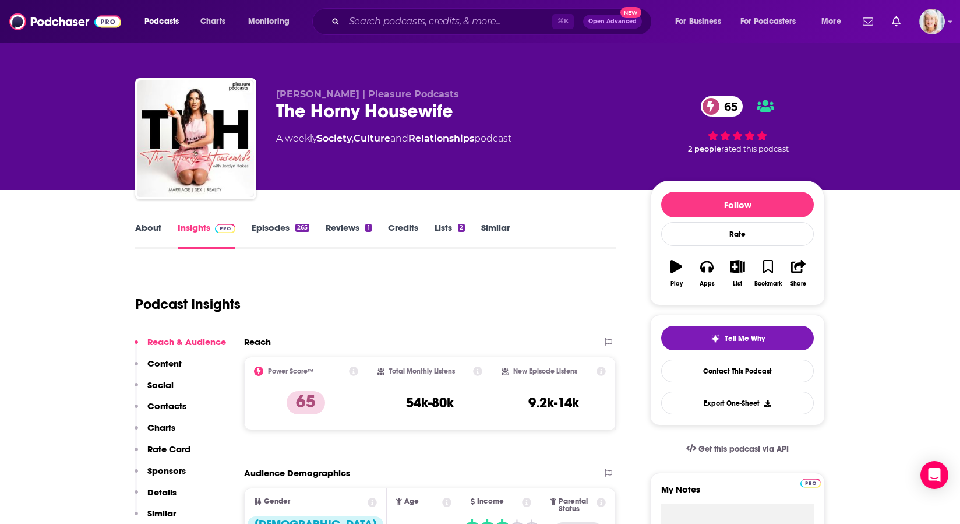
click at [489, 225] on link "Similar" at bounding box center [495, 235] width 29 height 27
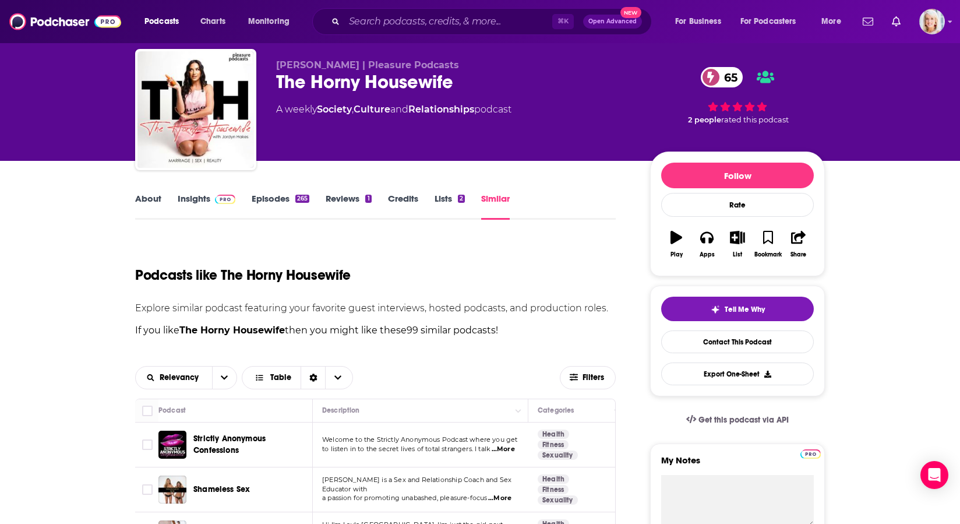
scroll to position [328, 0]
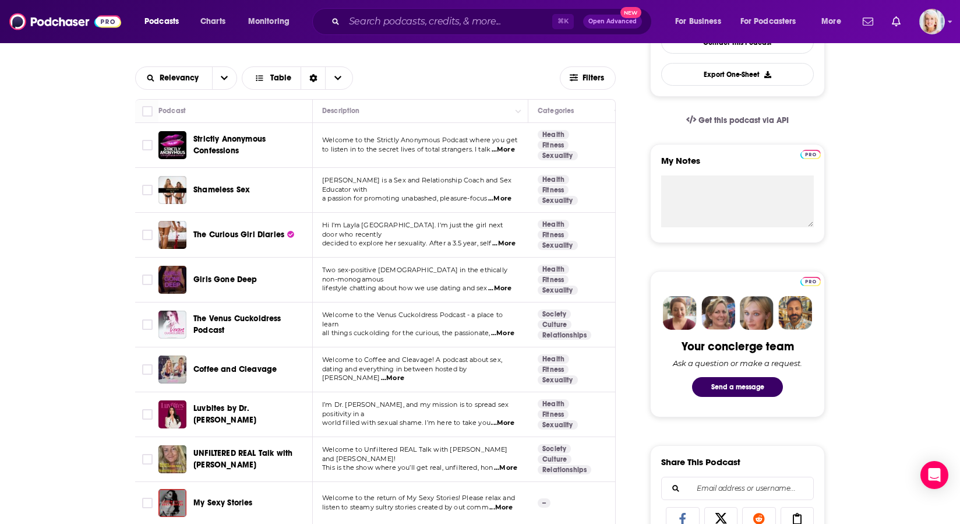
click at [228, 374] on span "Coffee and Cleavage" at bounding box center [234, 369] width 83 height 10
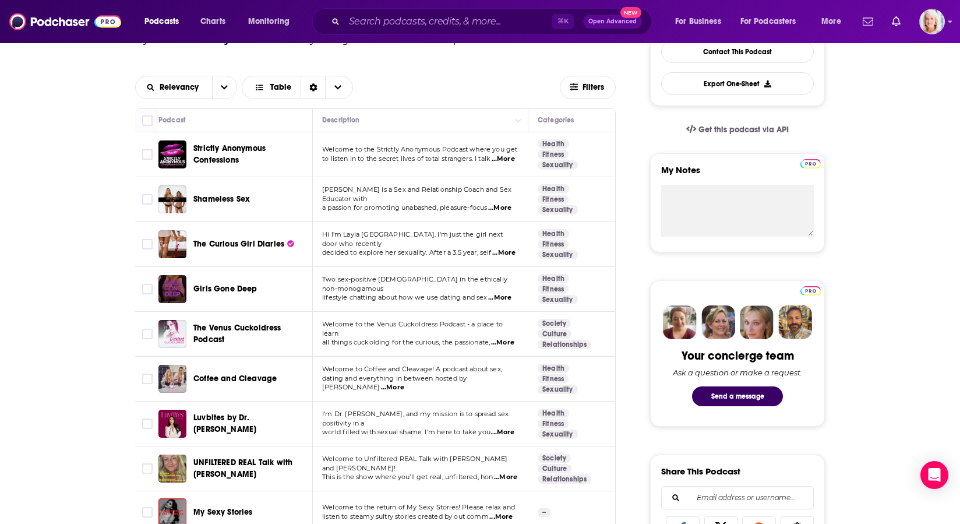
scroll to position [312, 0]
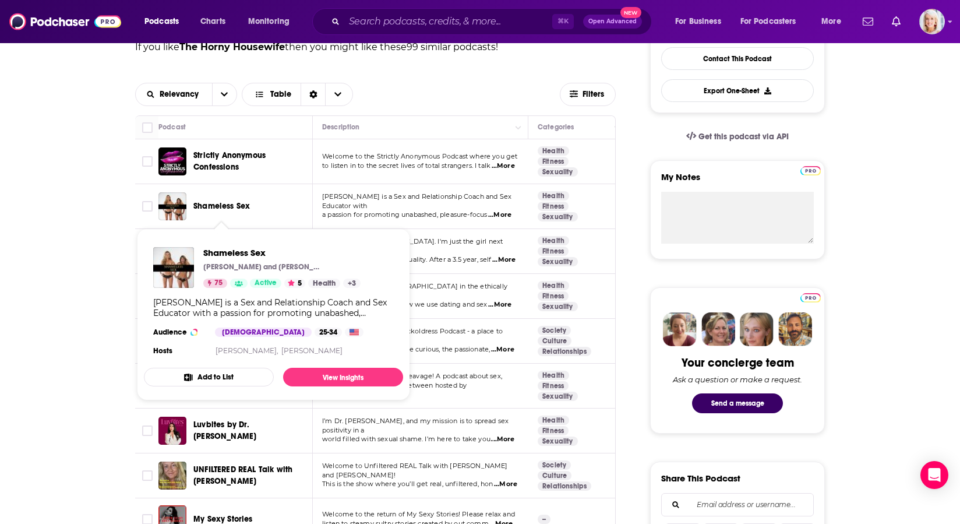
click at [228, 211] on span "Shameless Sex" at bounding box center [221, 206] width 56 height 10
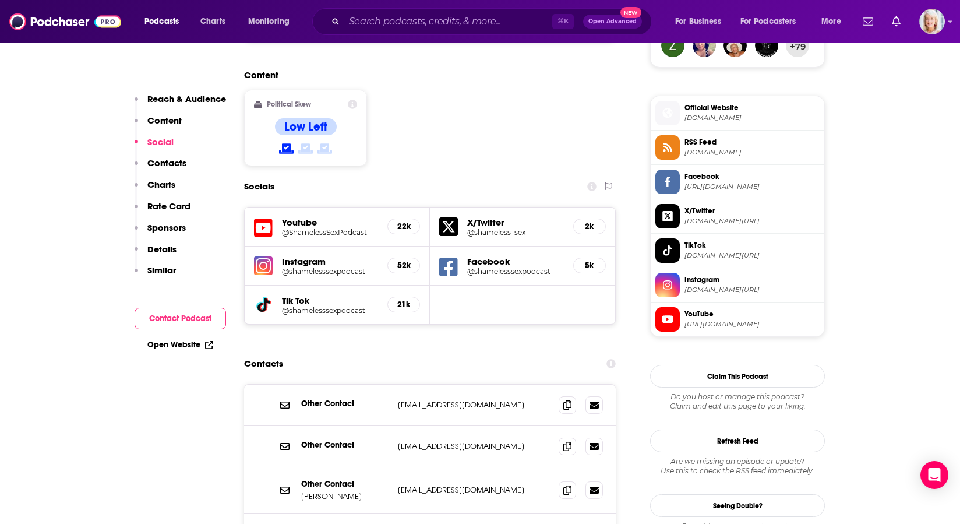
scroll to position [900, 0]
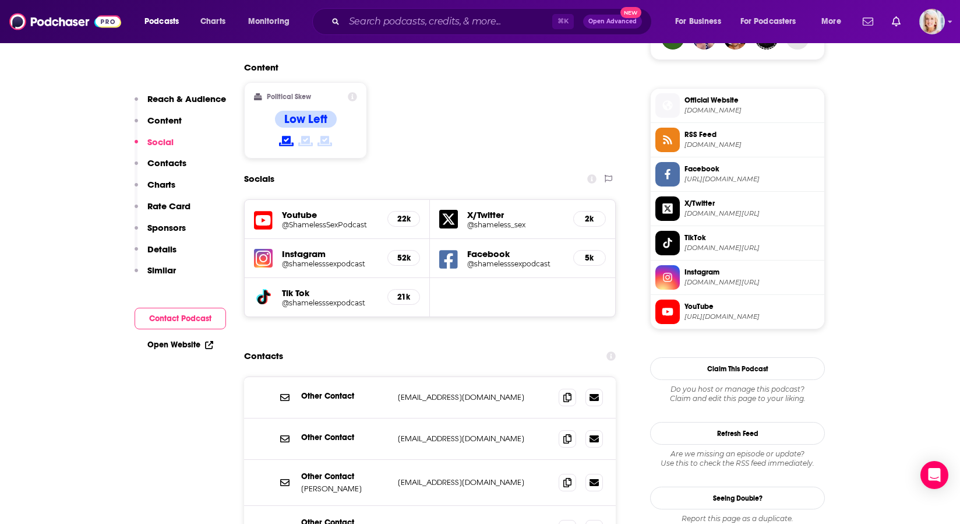
click at [489, 220] on h5 "@shameless_sex" at bounding box center [515, 224] width 97 height 9
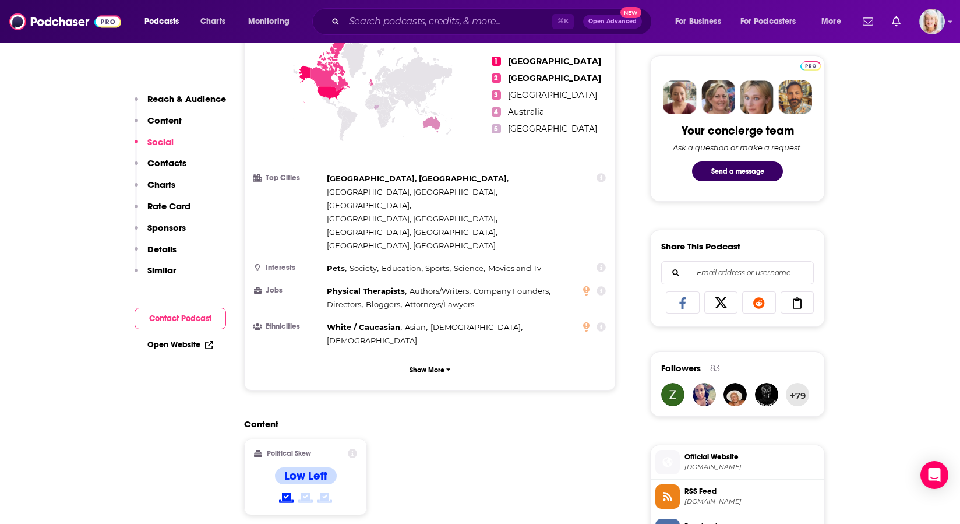
scroll to position [0, 0]
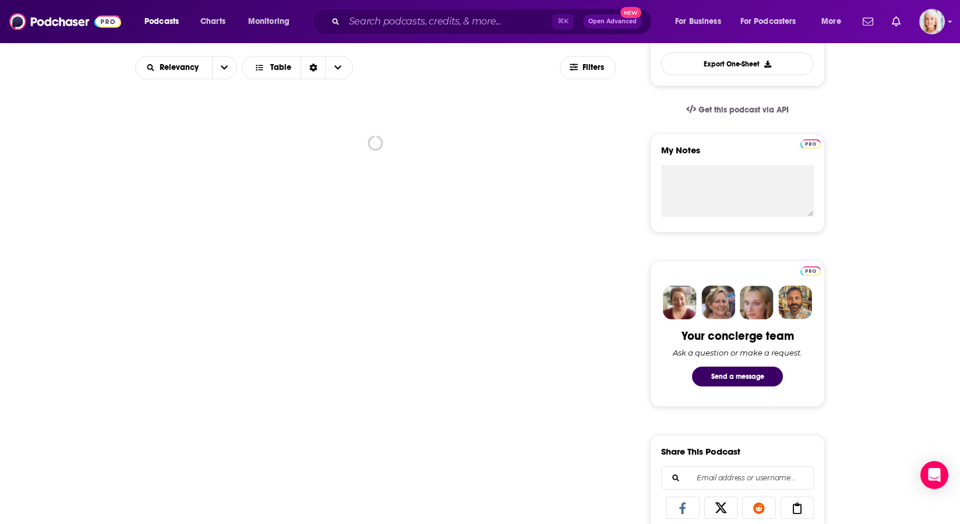
scroll to position [399, 0]
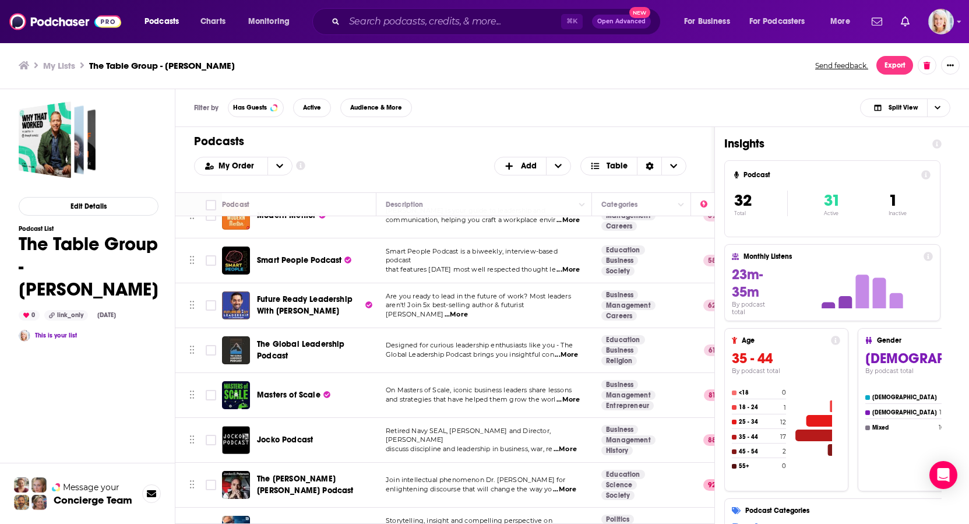
scroll to position [730, 0]
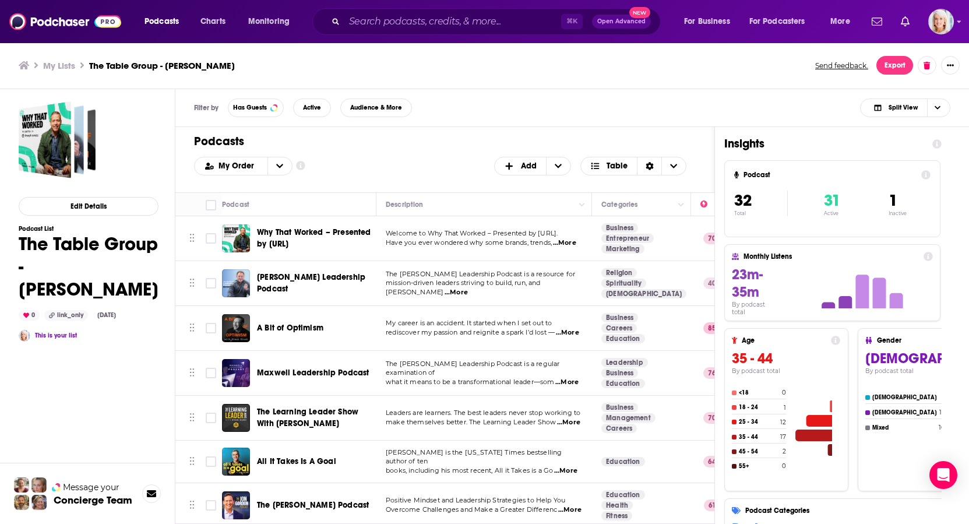
scroll to position [730, 0]
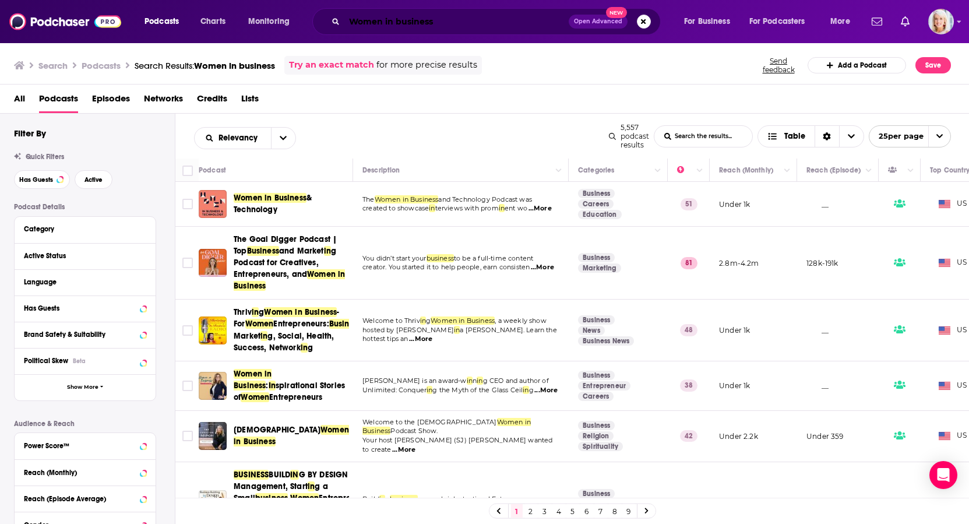
click at [409, 20] on input "Women in business" at bounding box center [456, 21] width 224 height 19
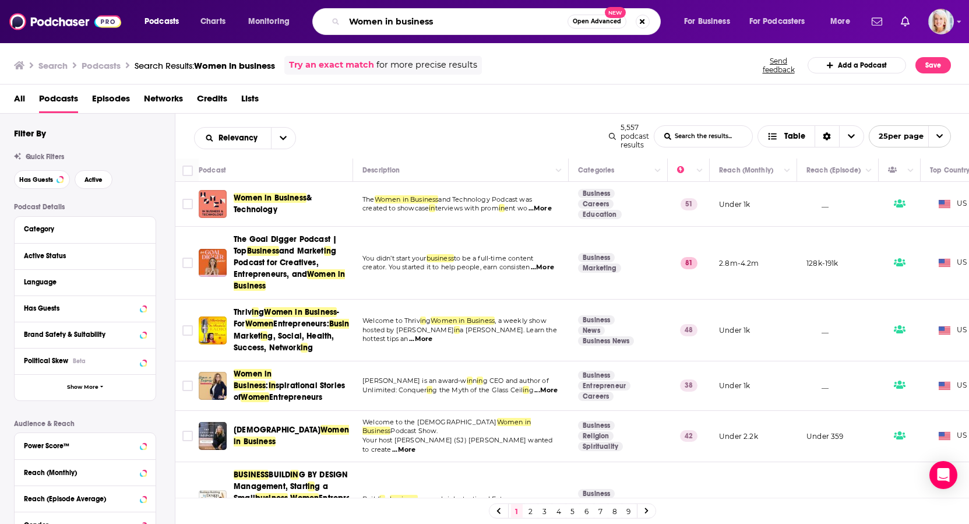
click at [409, 20] on input "Women in business" at bounding box center [455, 21] width 223 height 19
type input "Babel Undone"
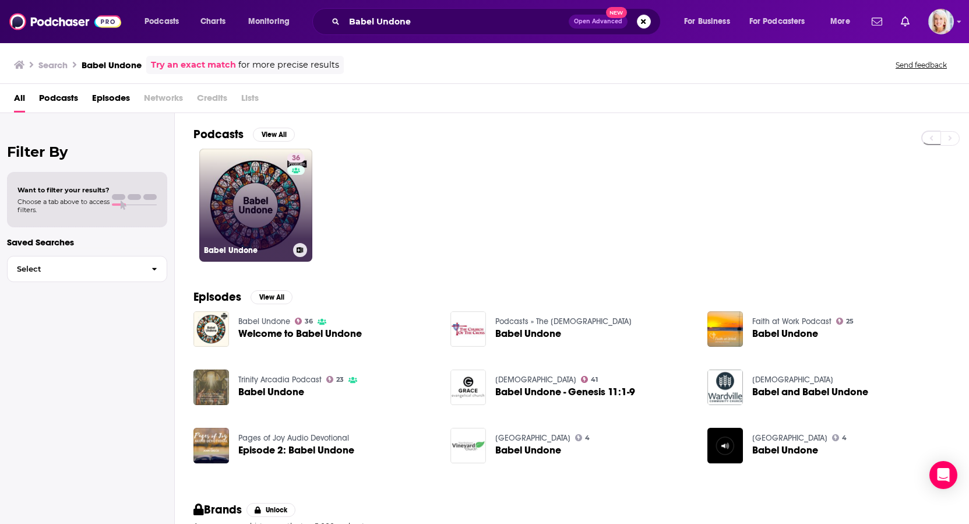
click at [269, 206] on link "36 Babel Undone" at bounding box center [255, 205] width 113 height 113
